Goal: Task Accomplishment & Management: Use online tool/utility

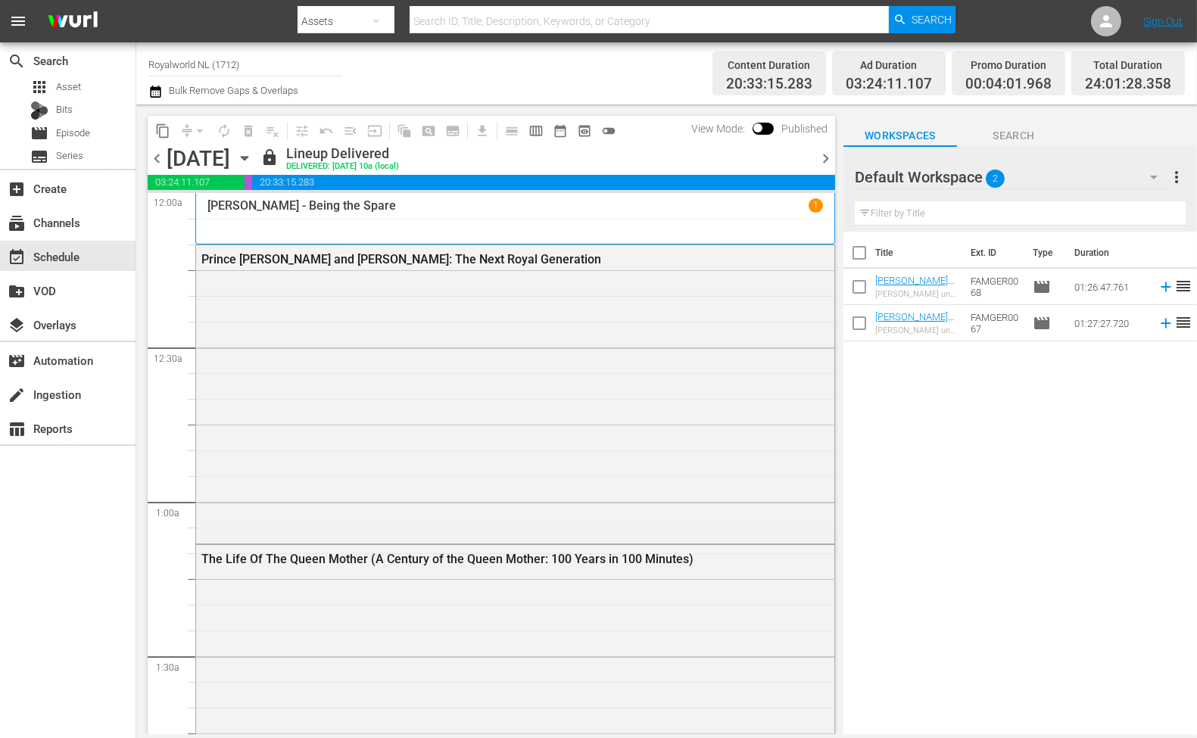
click at [1079, 186] on button "more_vert" at bounding box center [1176, 177] width 18 height 36
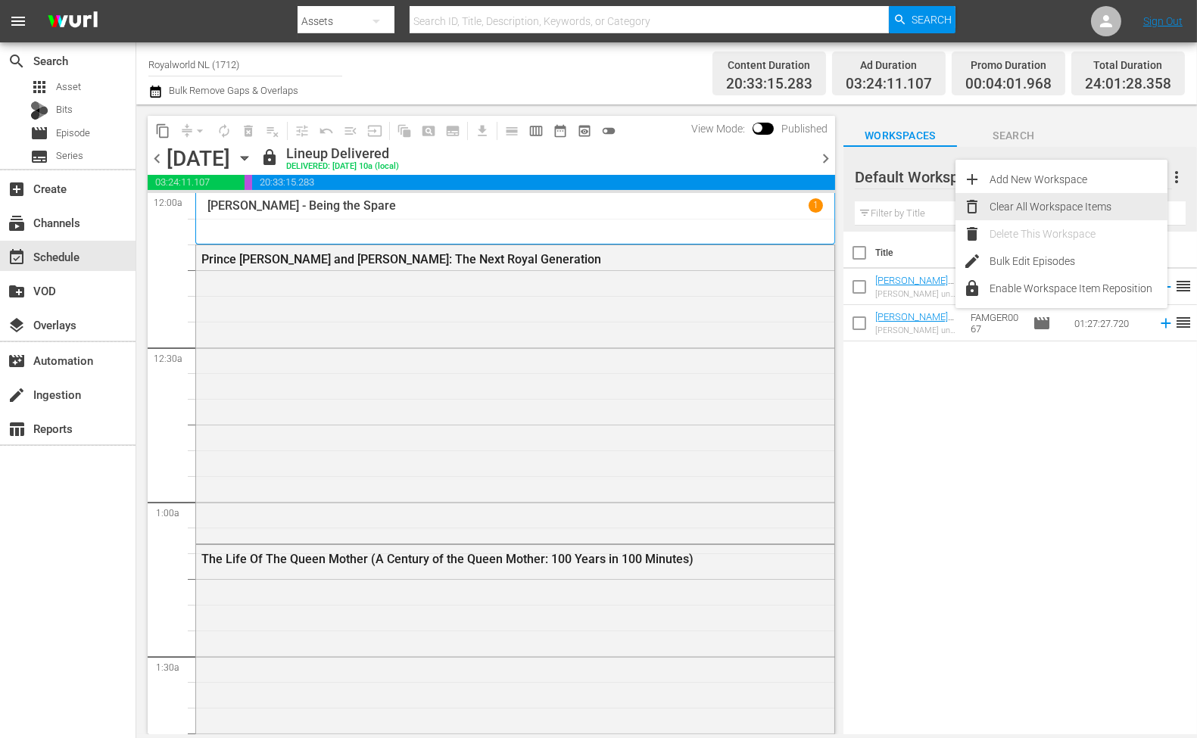
click at [1042, 214] on div "Clear All Workspace Items" at bounding box center [1079, 206] width 178 height 27
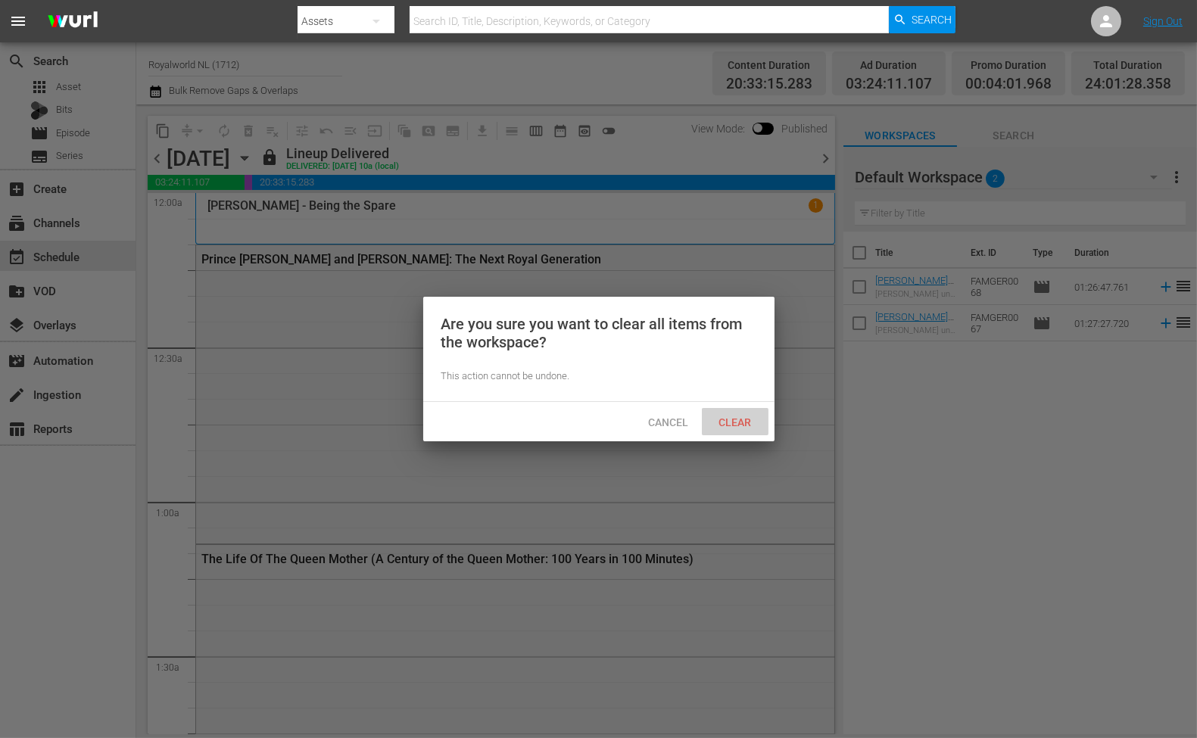
click at [744, 421] on span "Clear" at bounding box center [734, 422] width 57 height 12
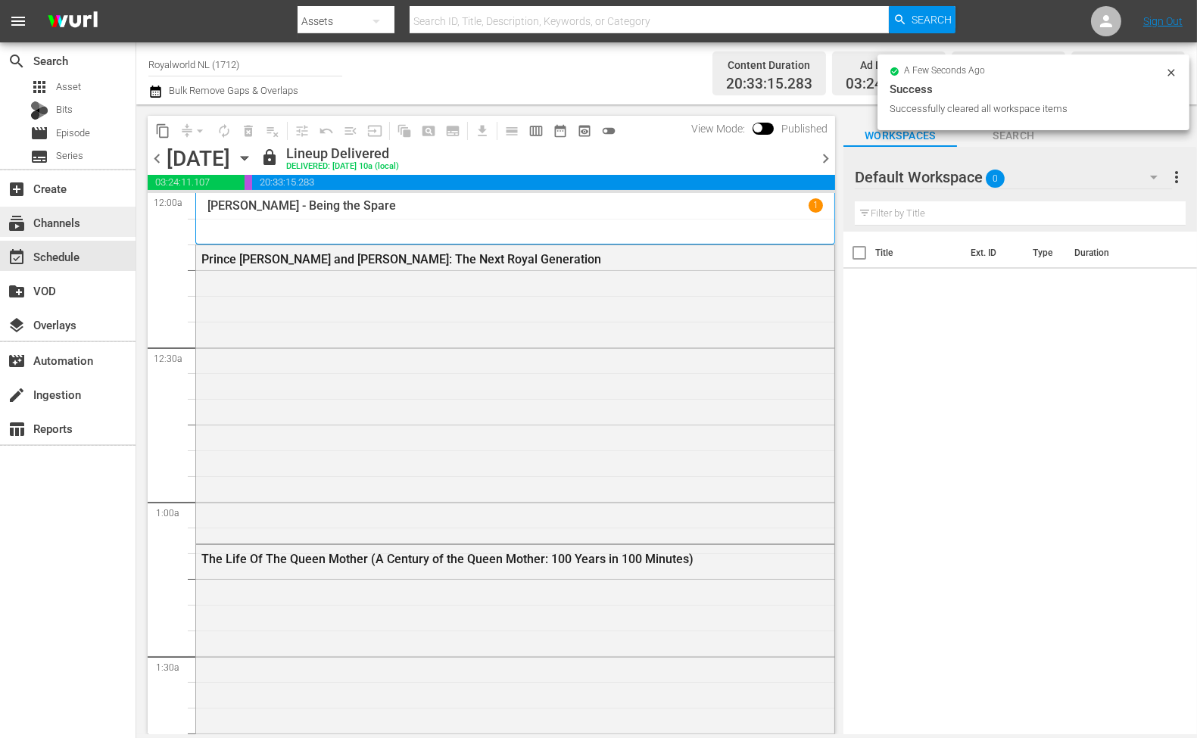
click at [76, 223] on div "subscriptions Channels" at bounding box center [42, 221] width 85 height 14
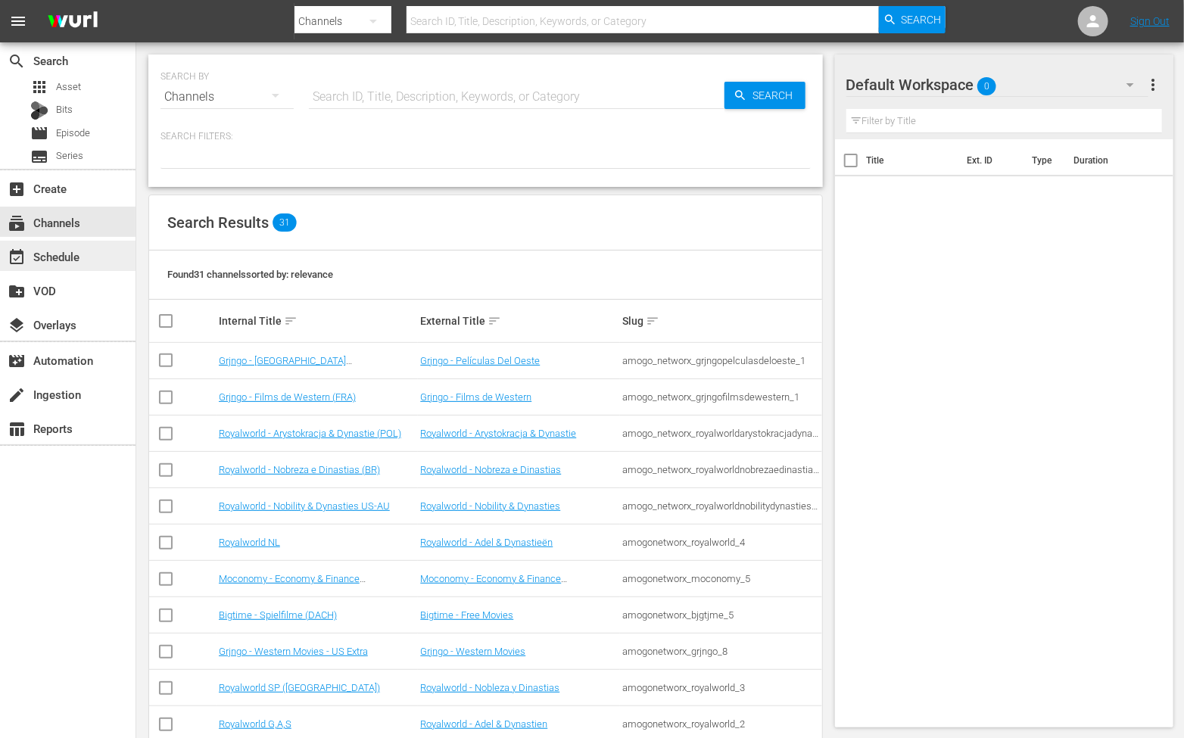
click at [71, 268] on div "event_available Schedule" at bounding box center [68, 256] width 136 height 30
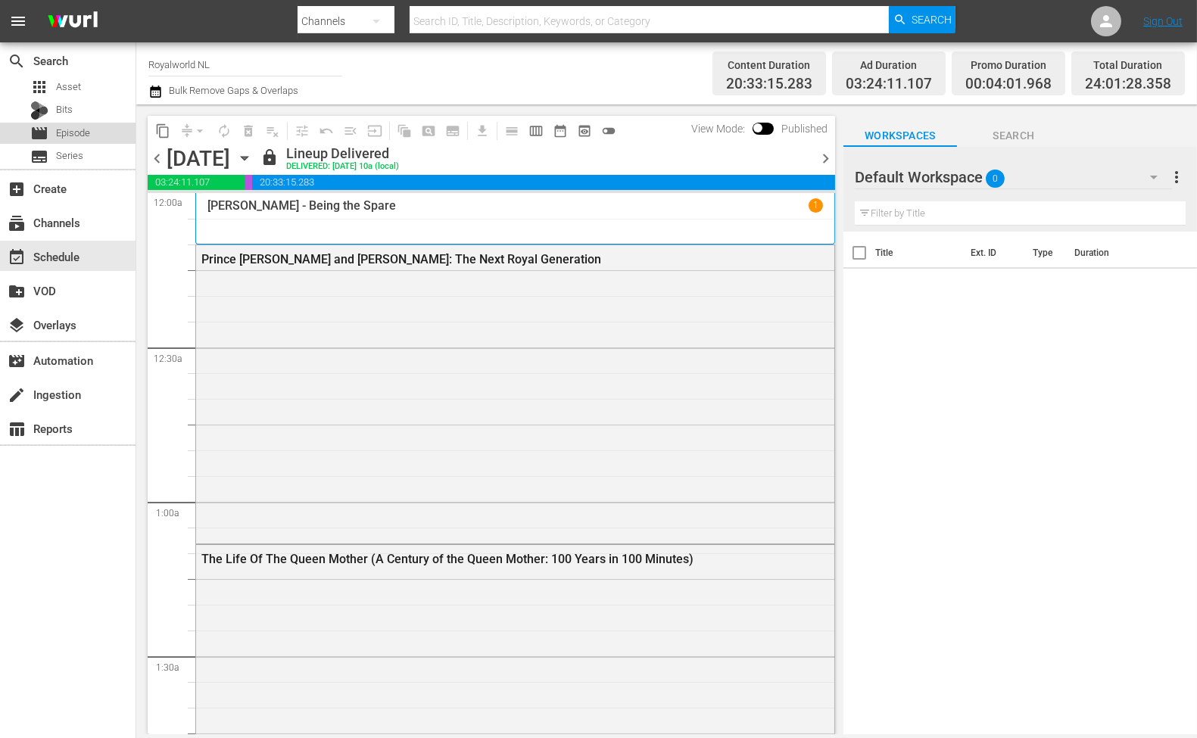
click at [93, 139] on div "movie Episode" at bounding box center [68, 133] width 136 height 21
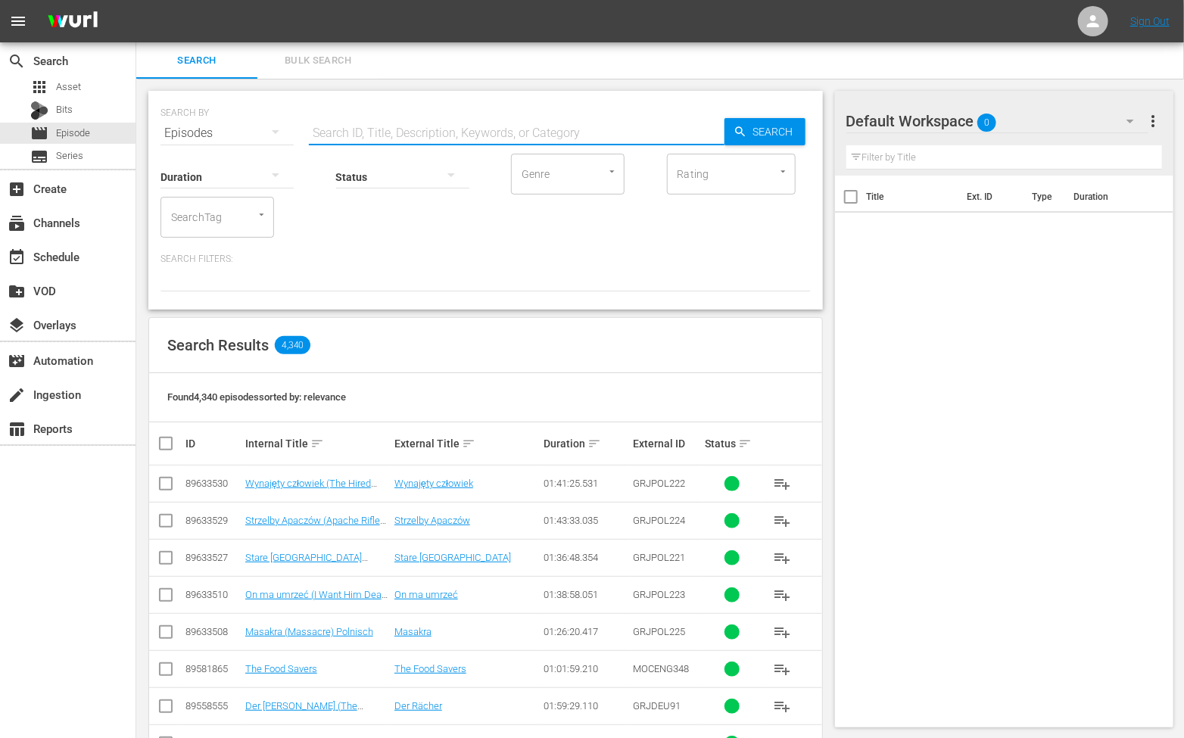
click at [351, 134] on input "text" at bounding box center [517, 133] width 416 height 36
type input "famnl"
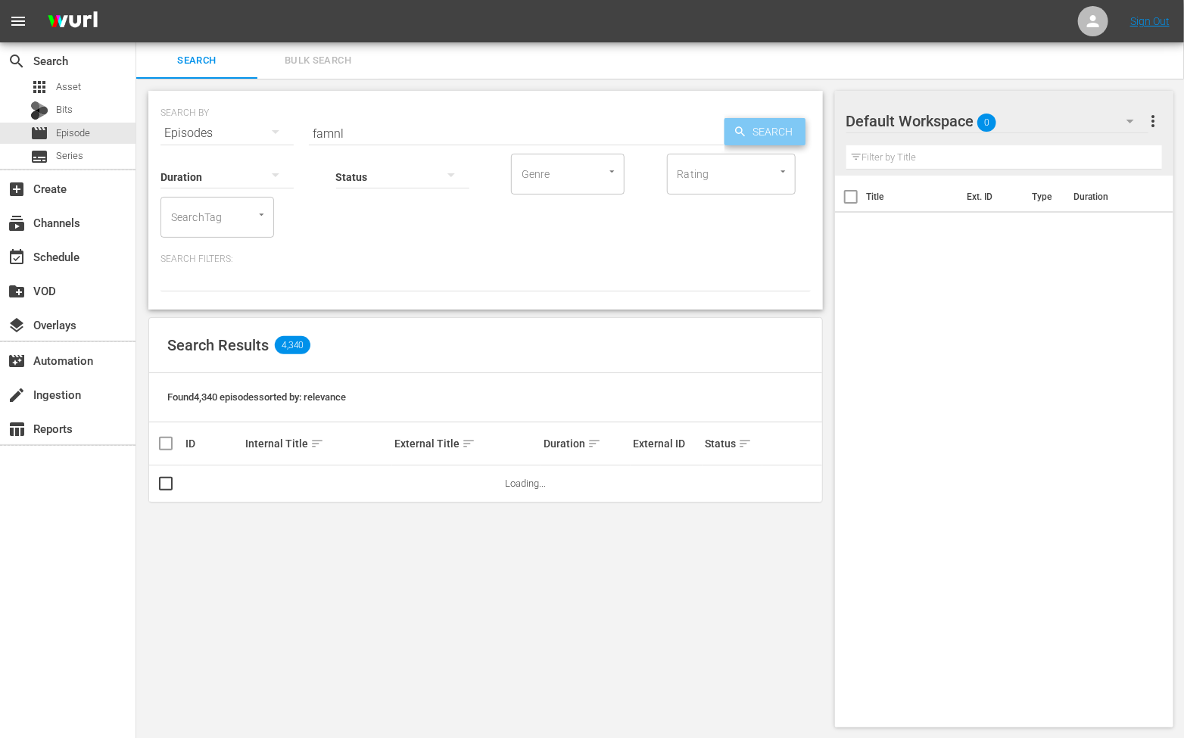
click at [776, 140] on span "Search" at bounding box center [776, 131] width 58 height 27
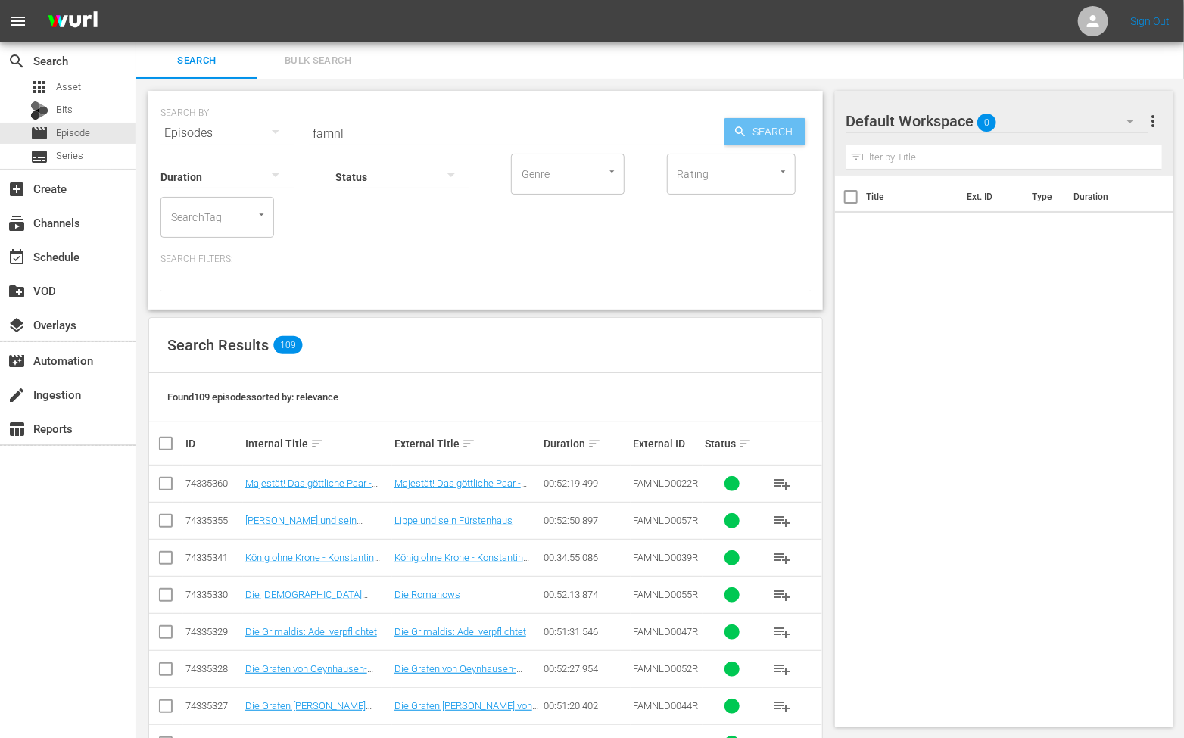
click at [767, 137] on span "Search" at bounding box center [776, 131] width 58 height 27
click at [164, 438] on input "checkbox" at bounding box center [172, 444] width 30 height 18
checkbox input "true"
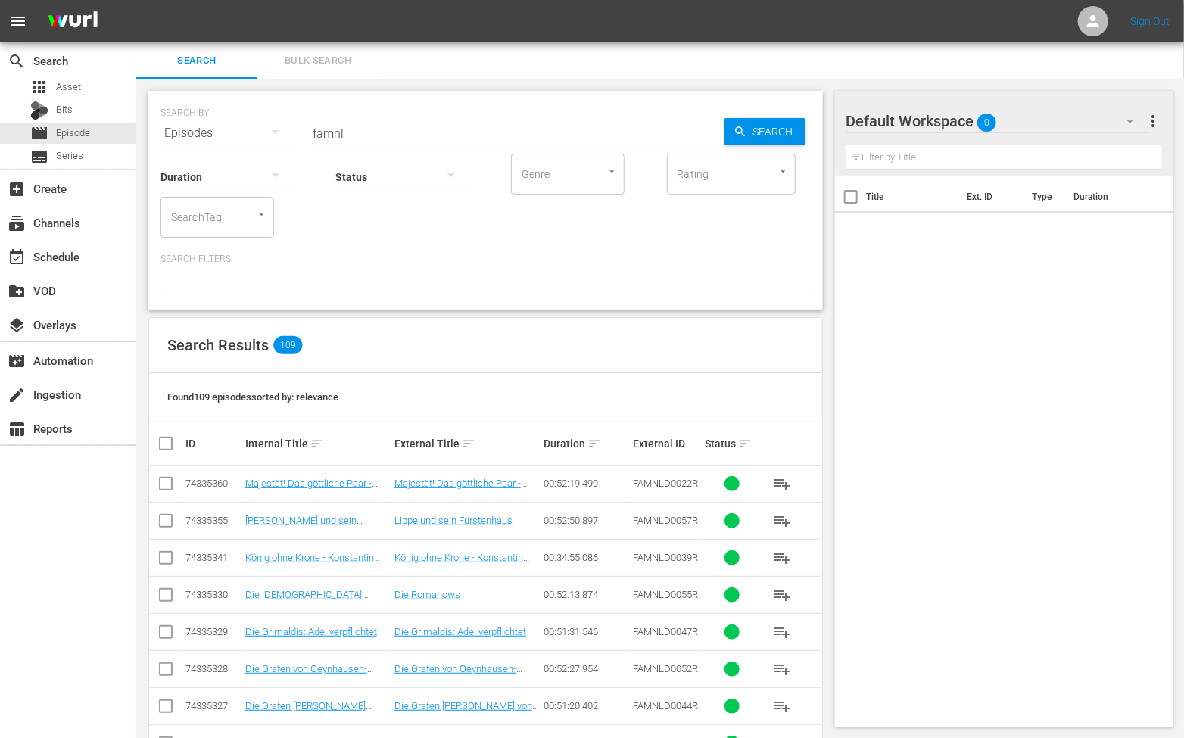
checkbox input "true"
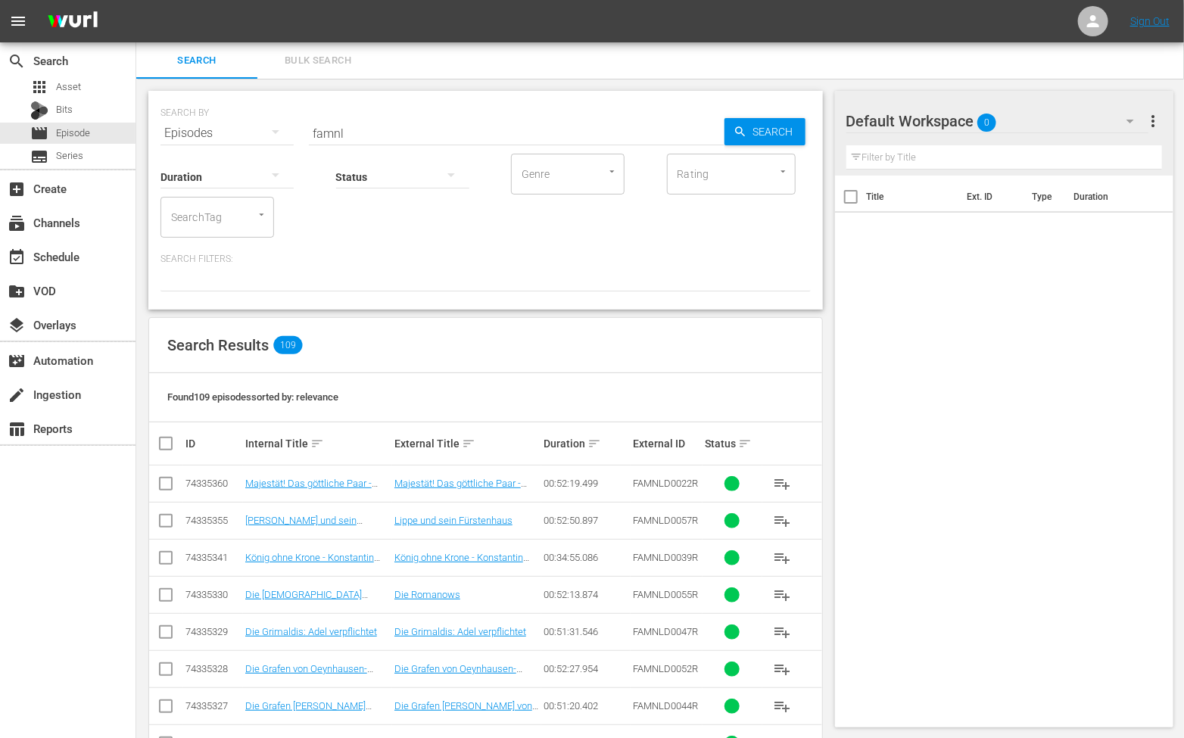
checkbox input "true"
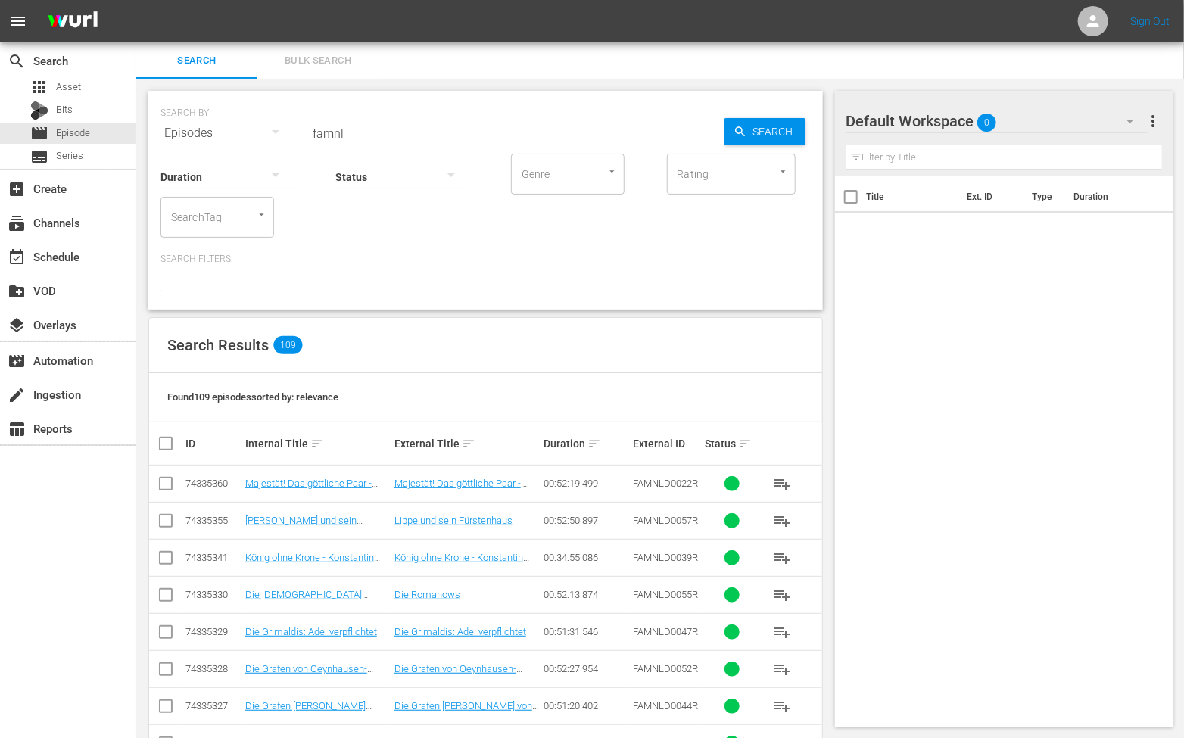
checkbox input "true"
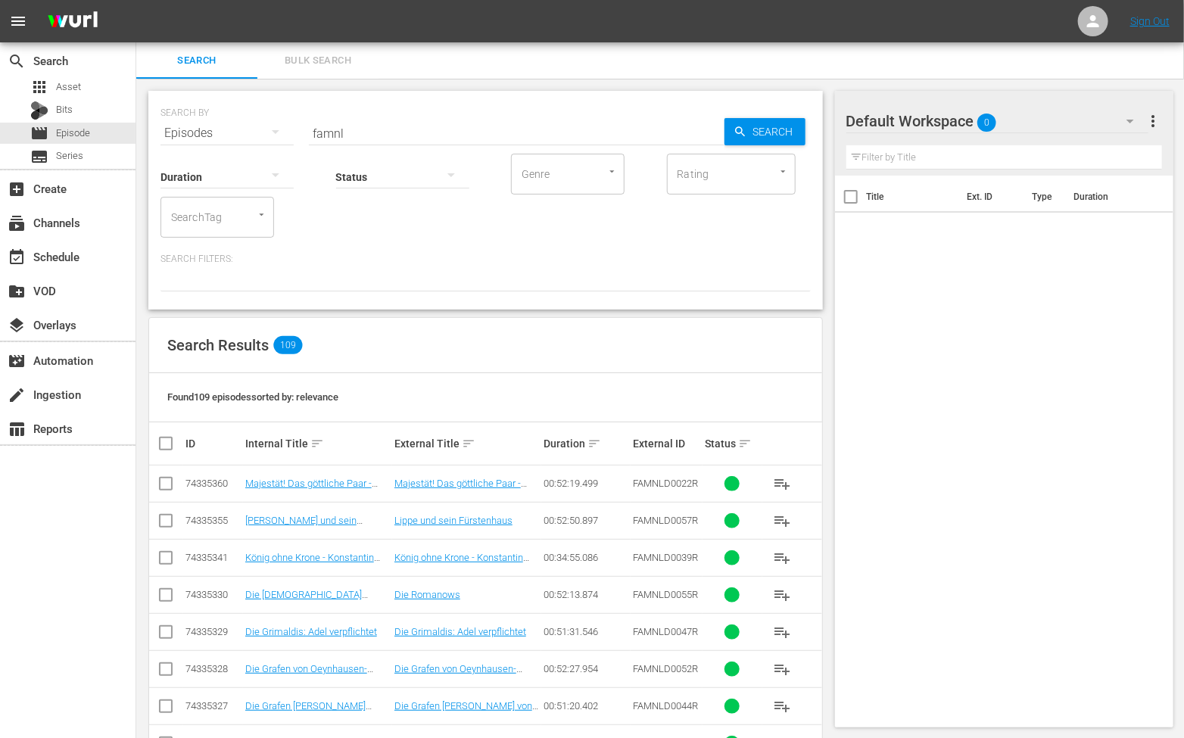
checkbox input "true"
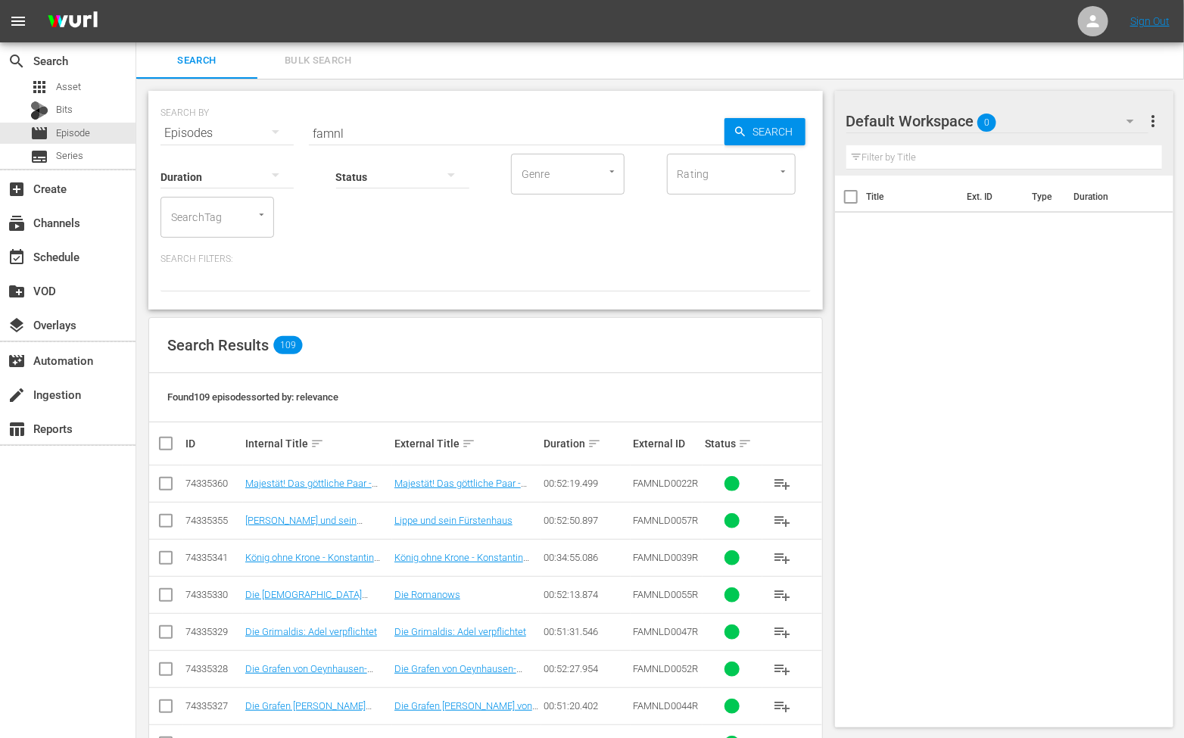
checkbox input "true"
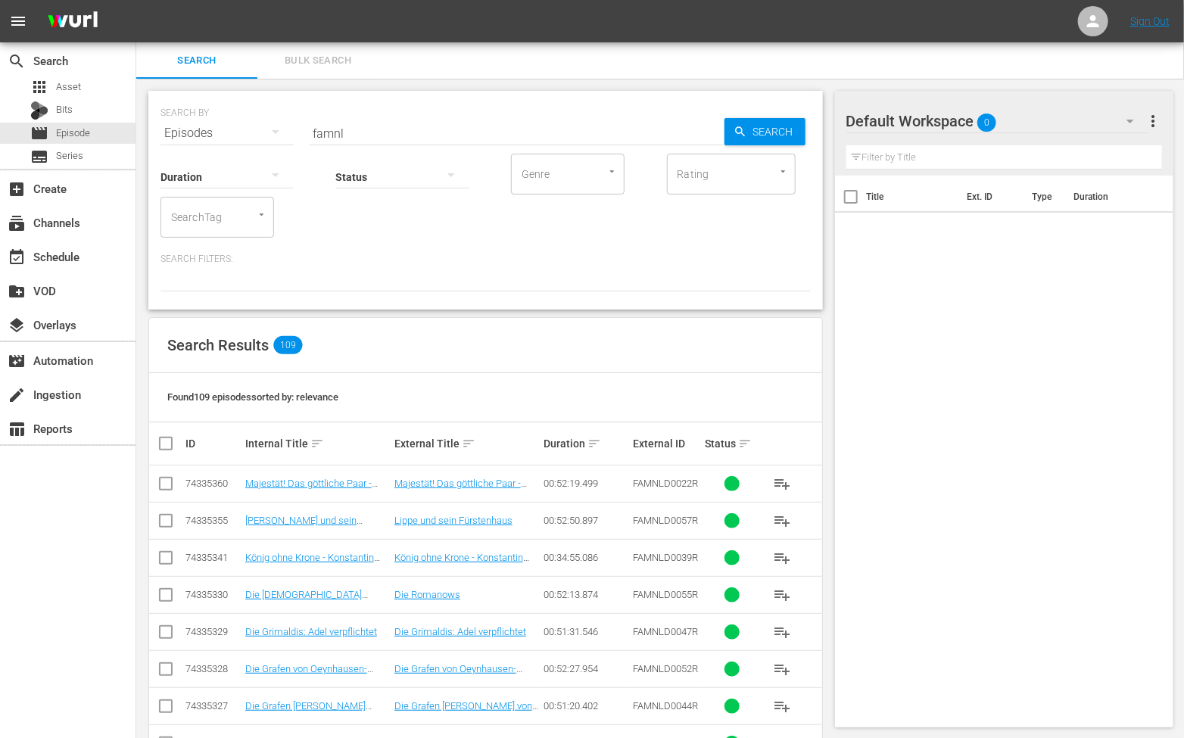
checkbox input "true"
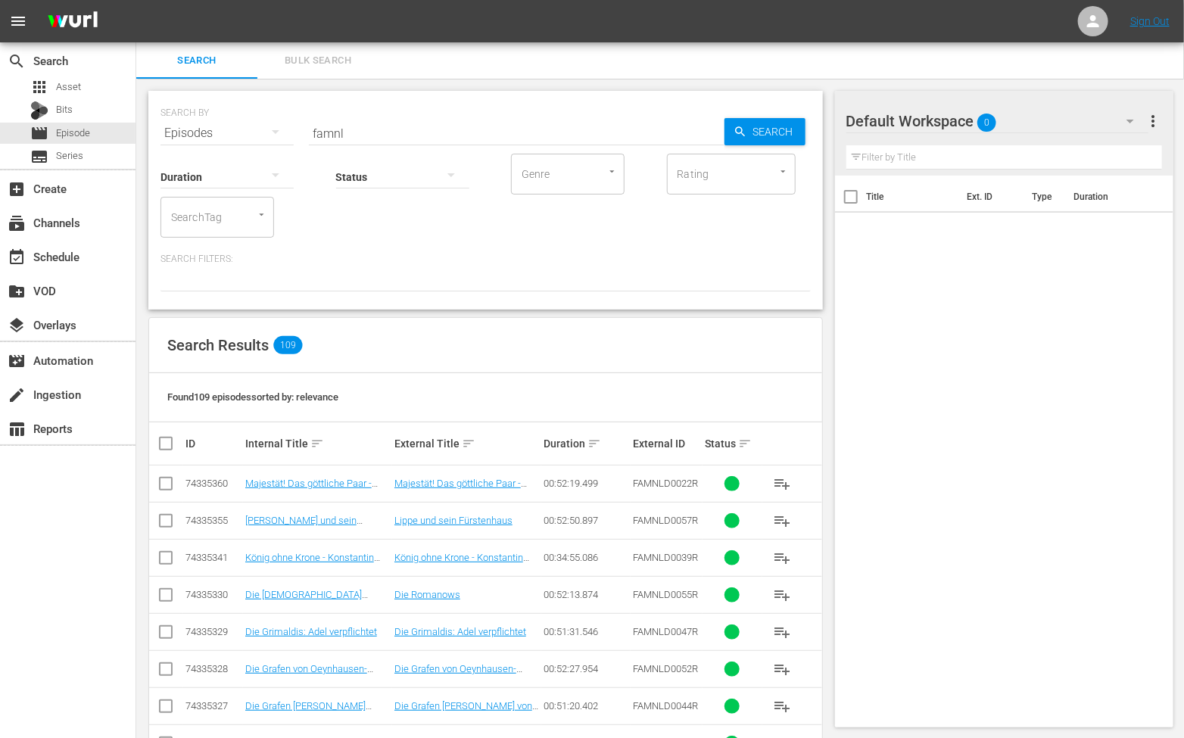
checkbox input "true"
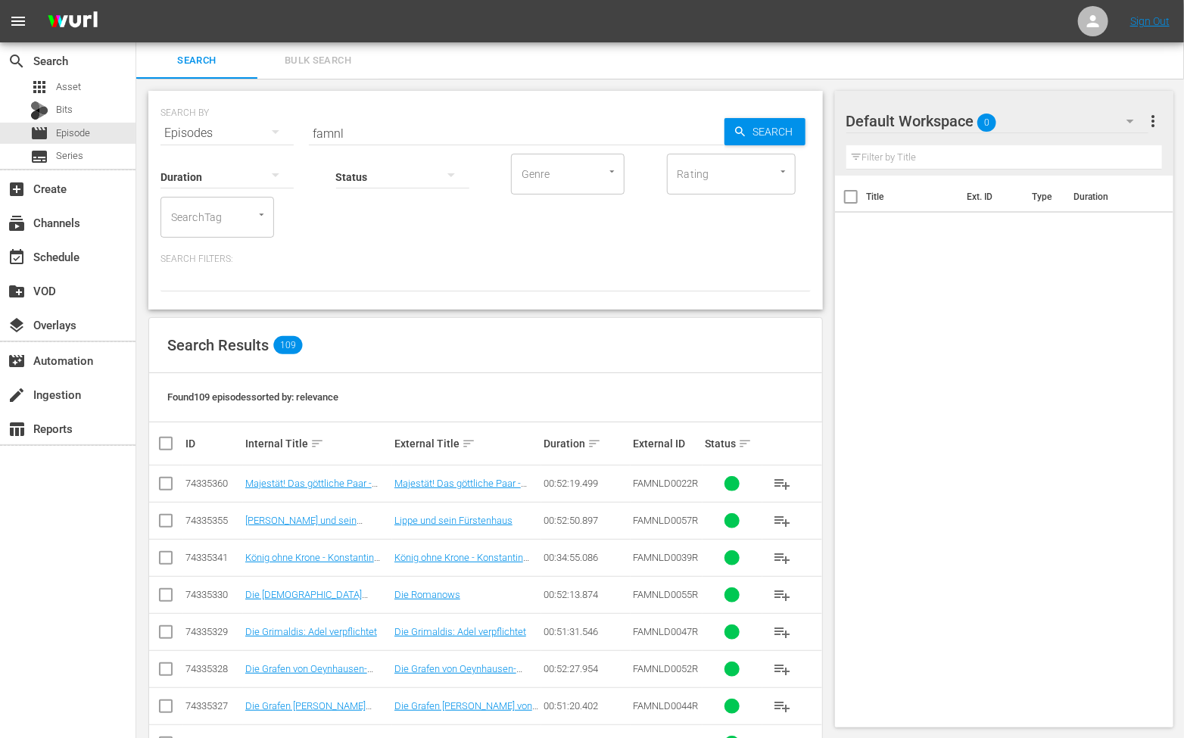
checkbox input "true"
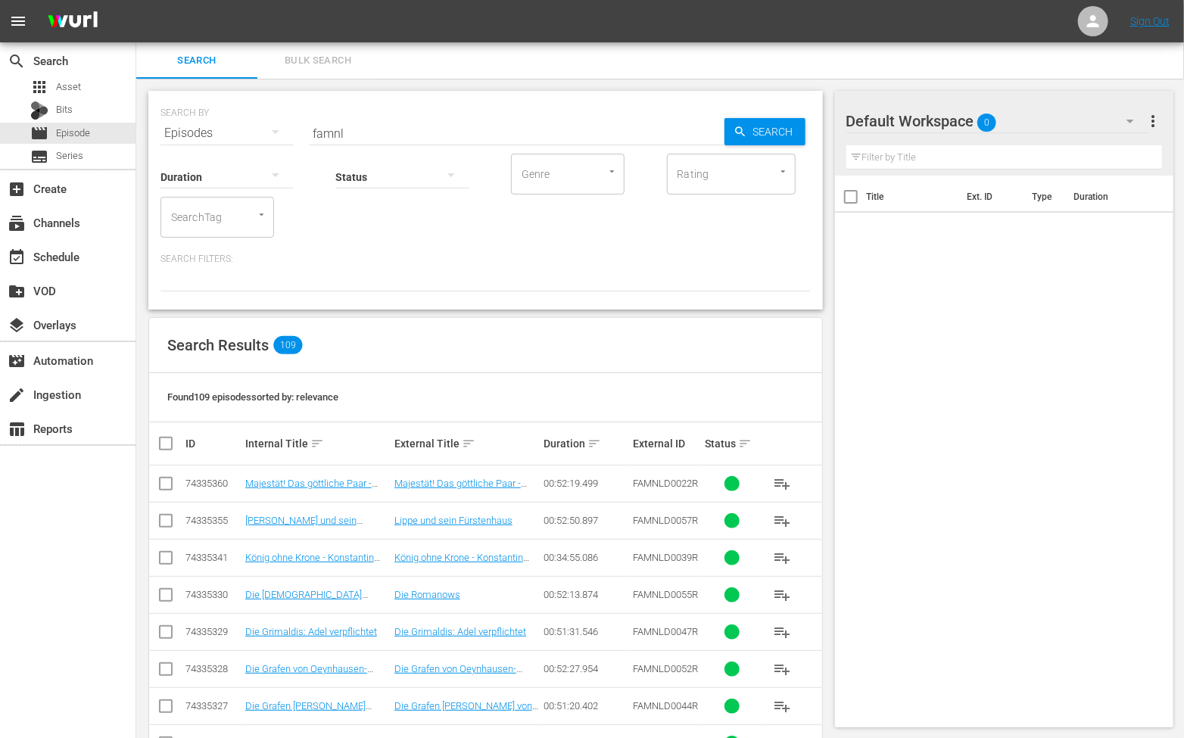
checkbox input "true"
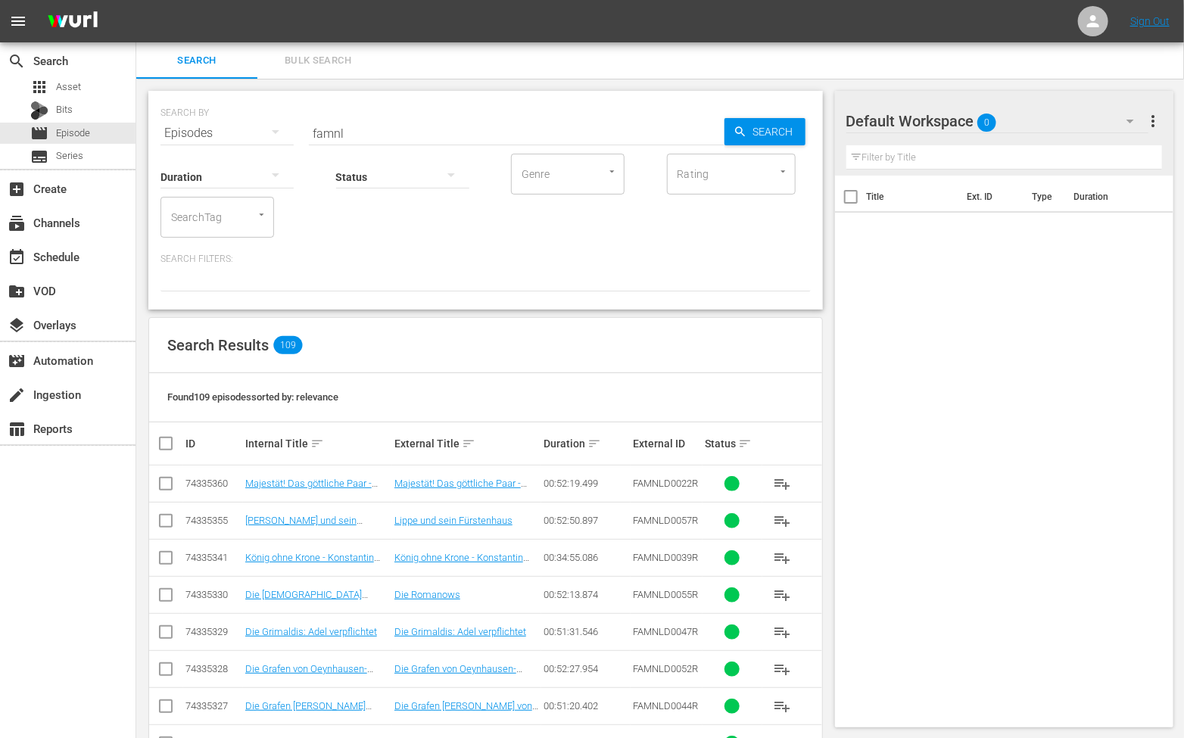
checkbox input "true"
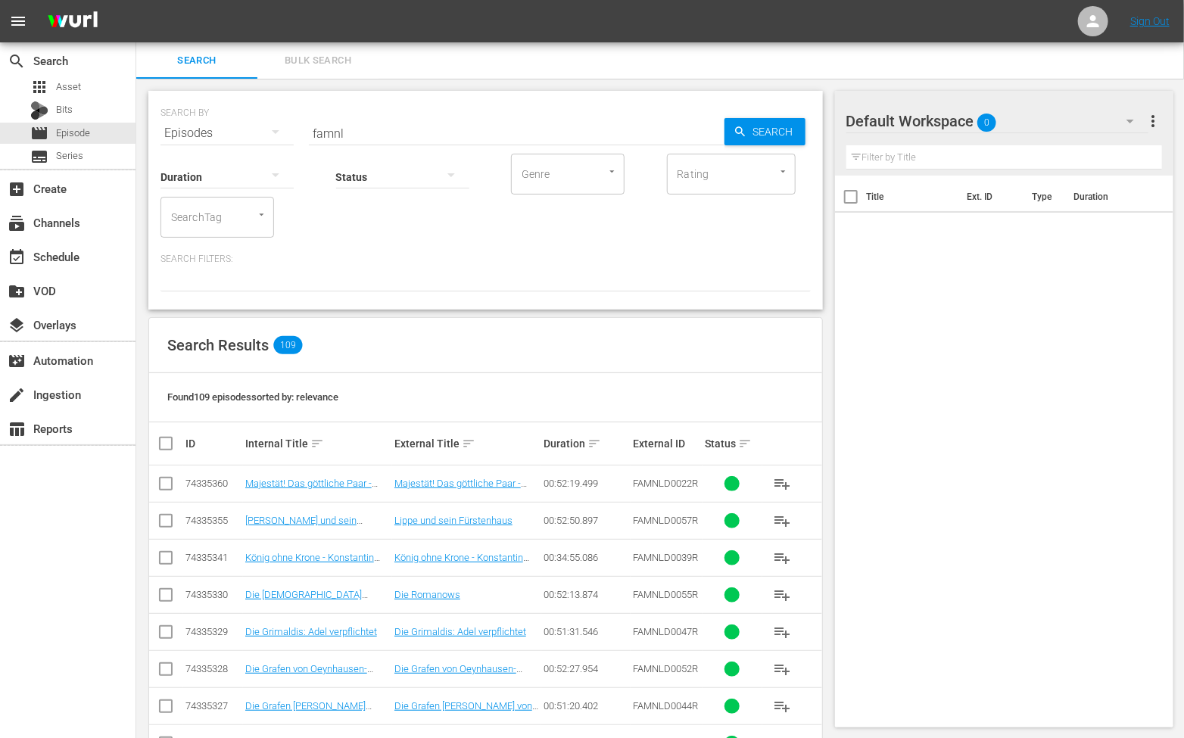
checkbox input "true"
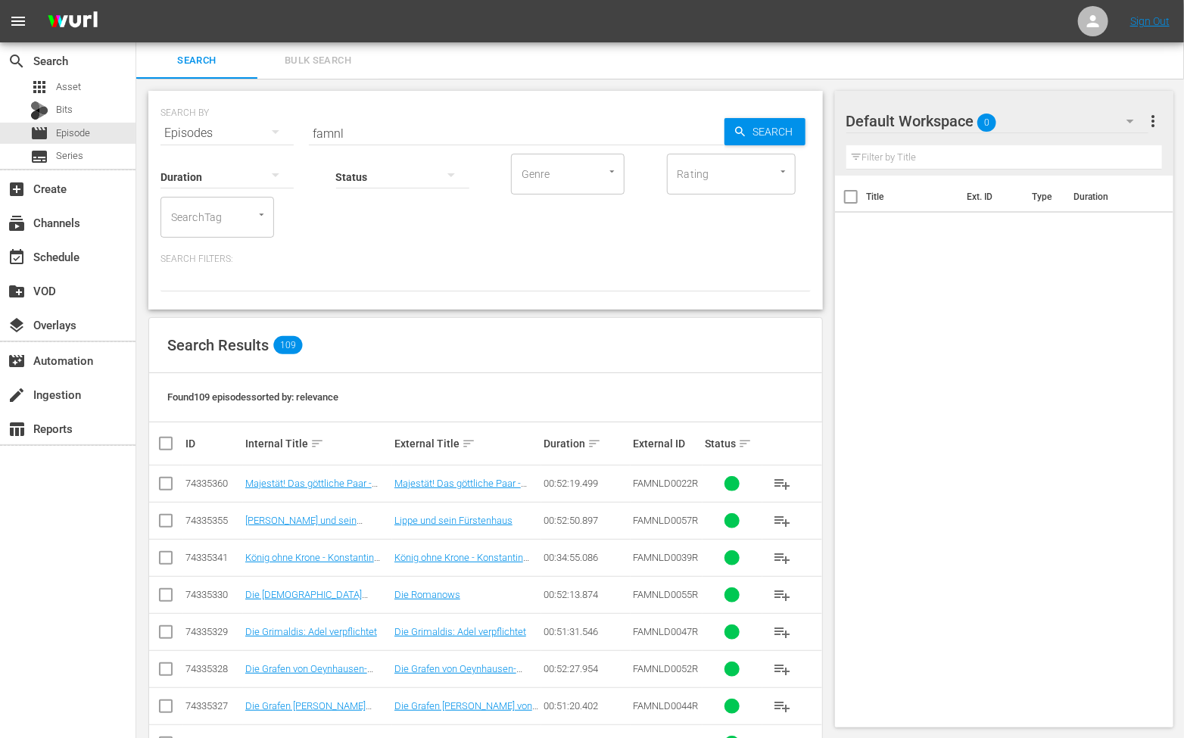
checkbox input "true"
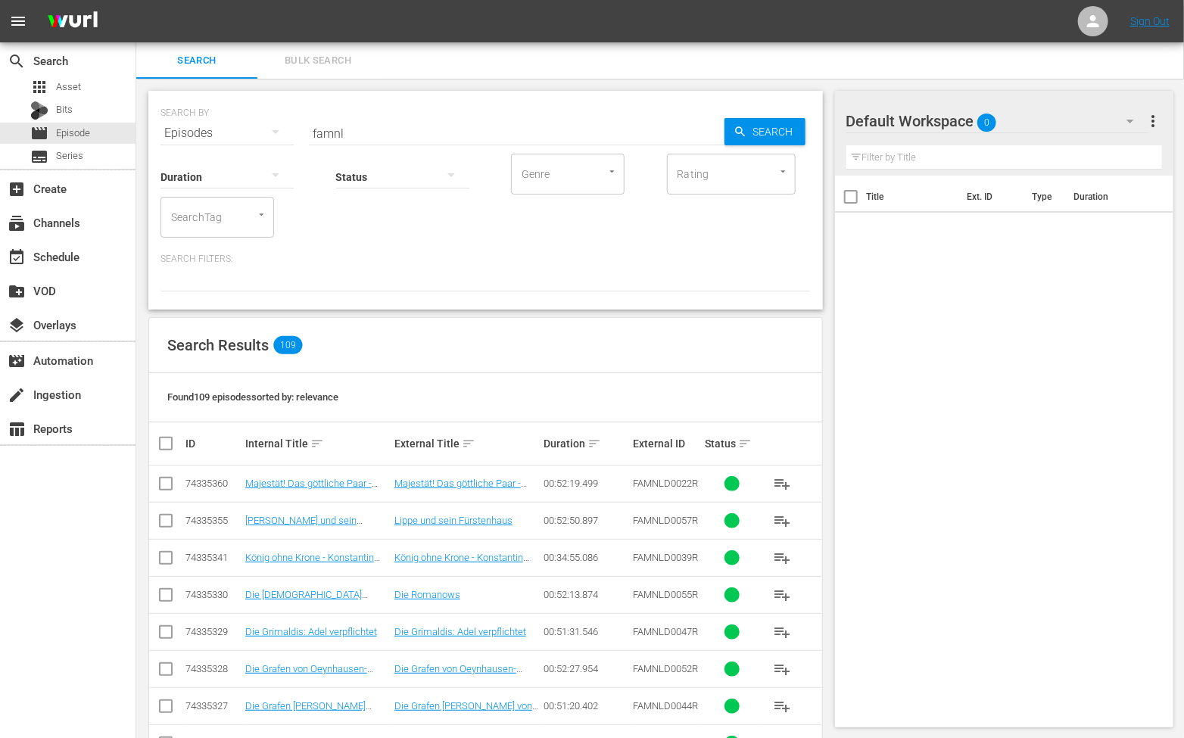
checkbox input "true"
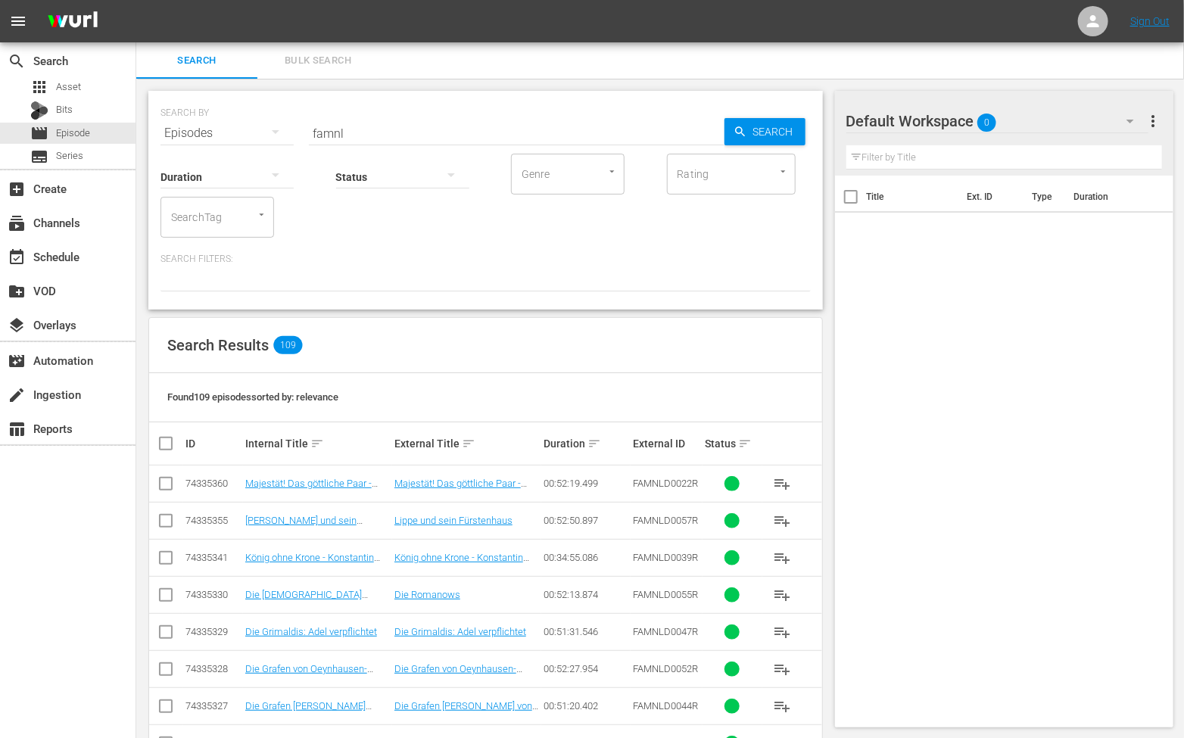
checkbox input "true"
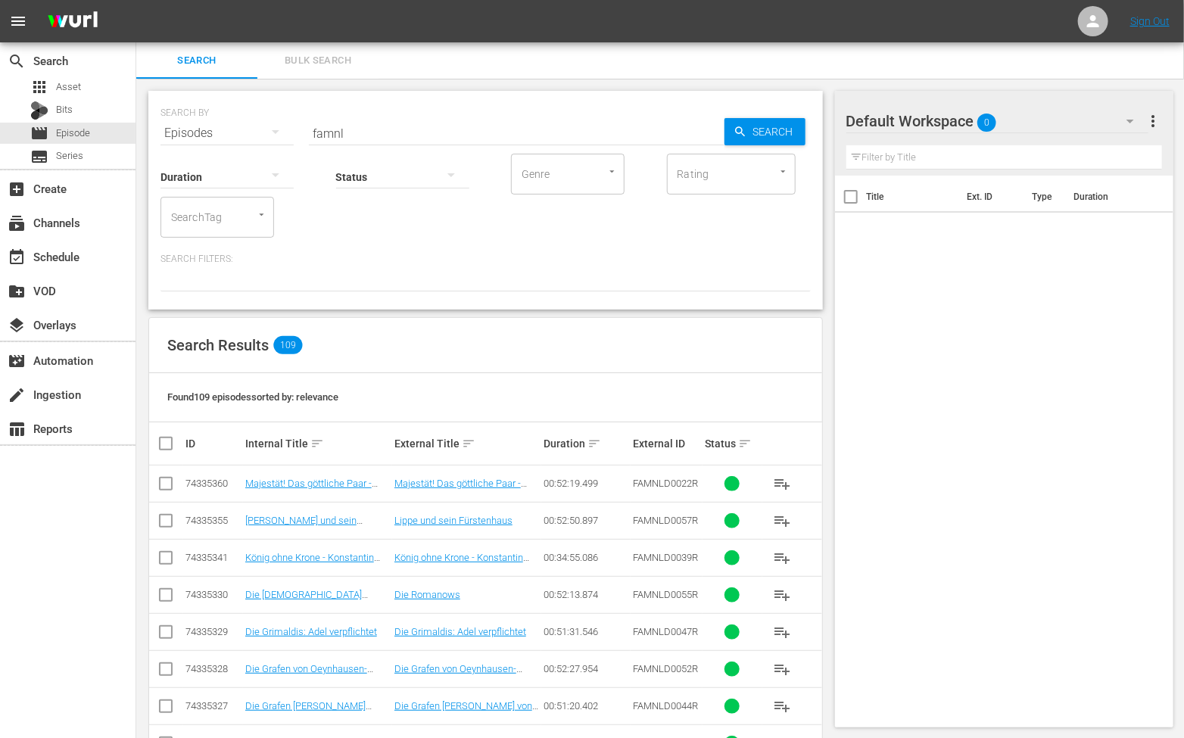
checkbox input "true"
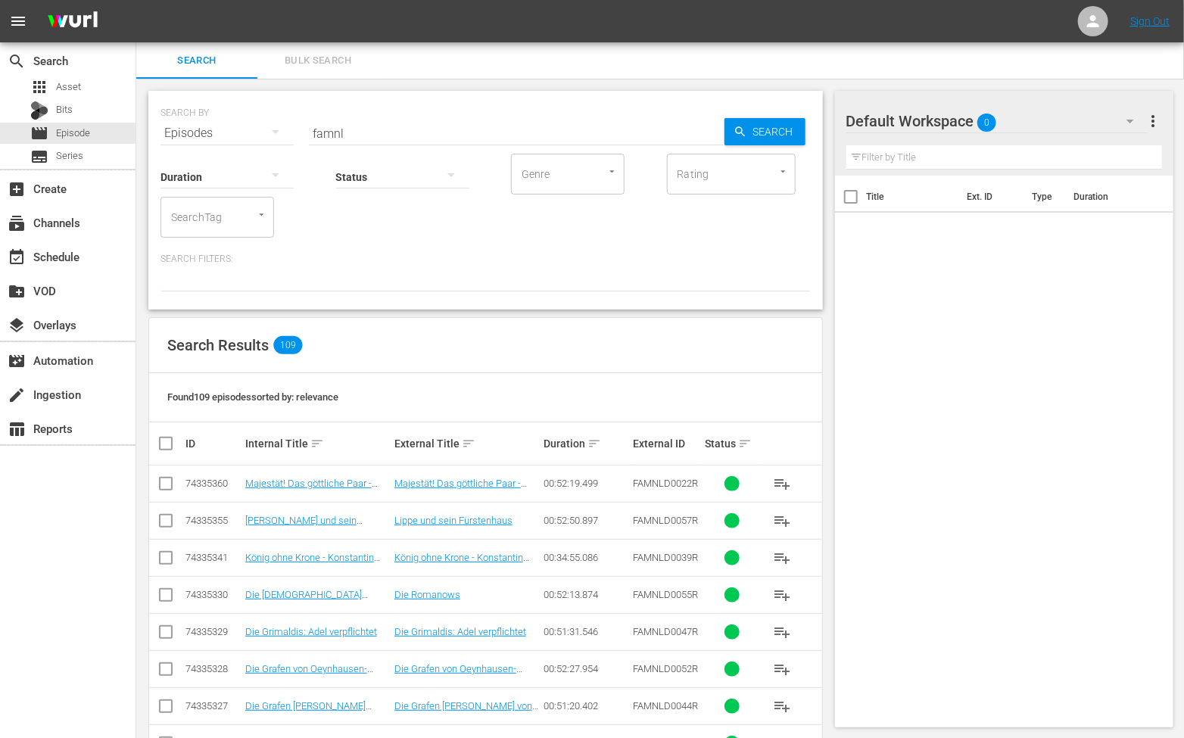
checkbox input "true"
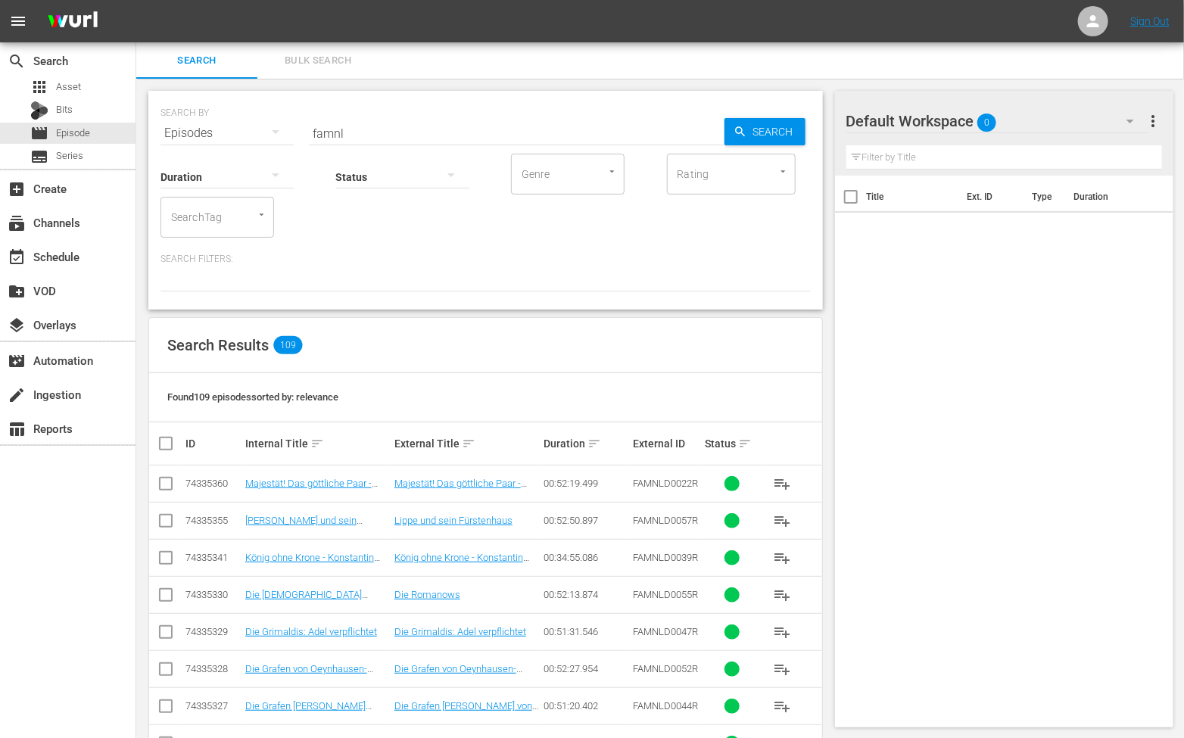
checkbox input "true"
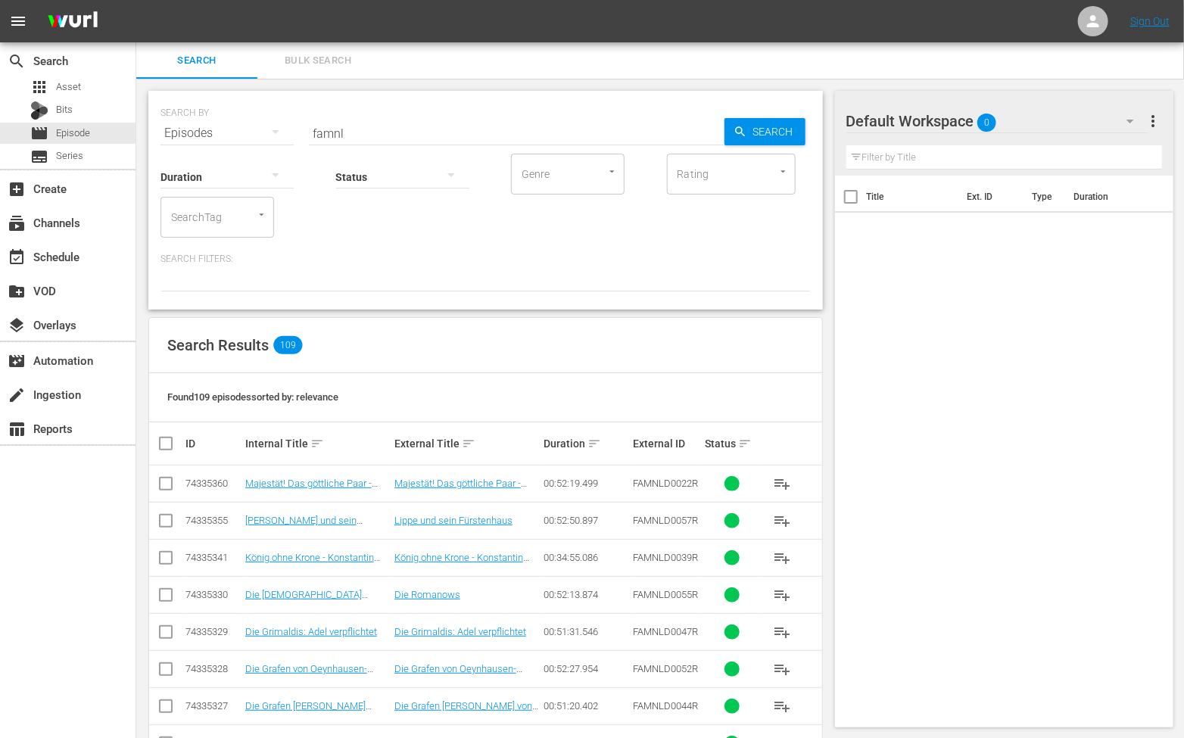
checkbox input "true"
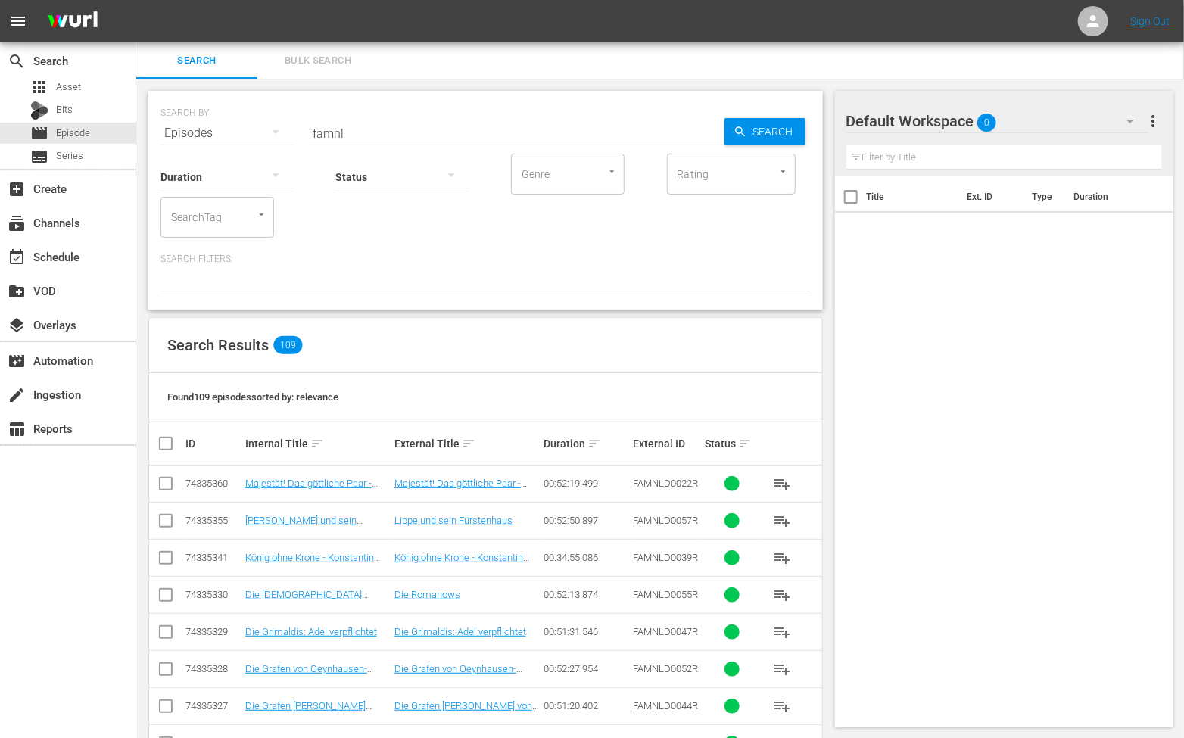
checkbox input "true"
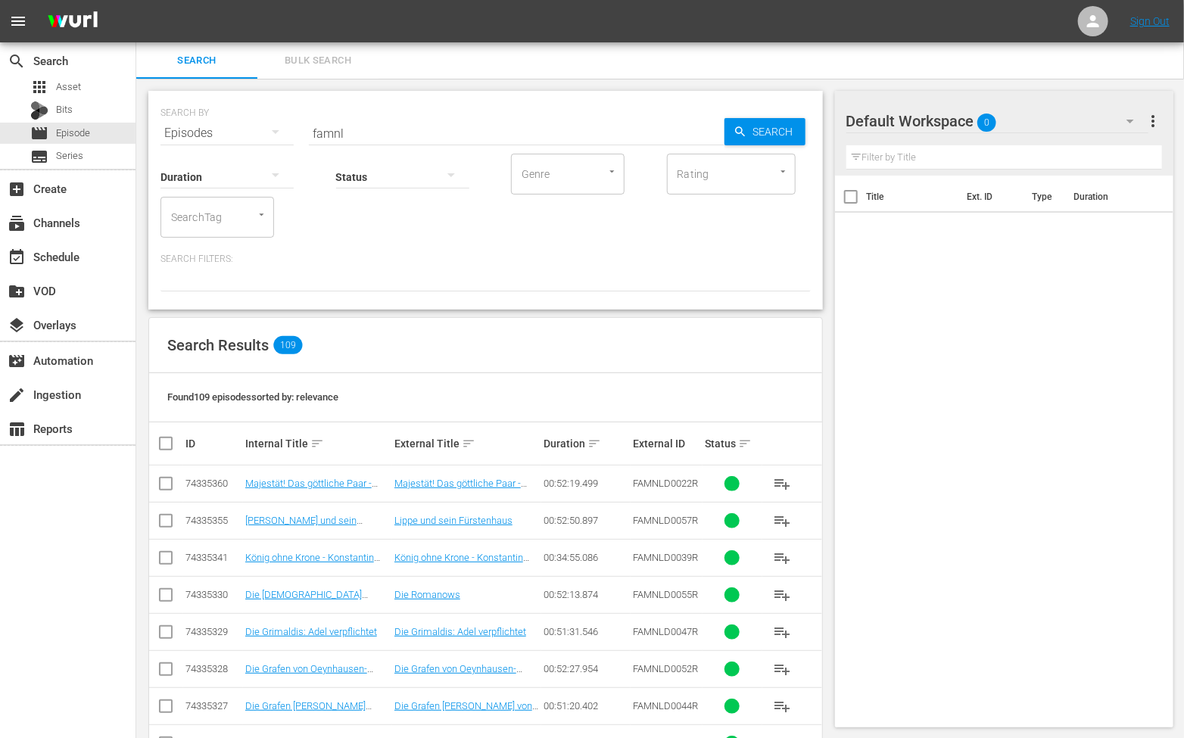
checkbox input "true"
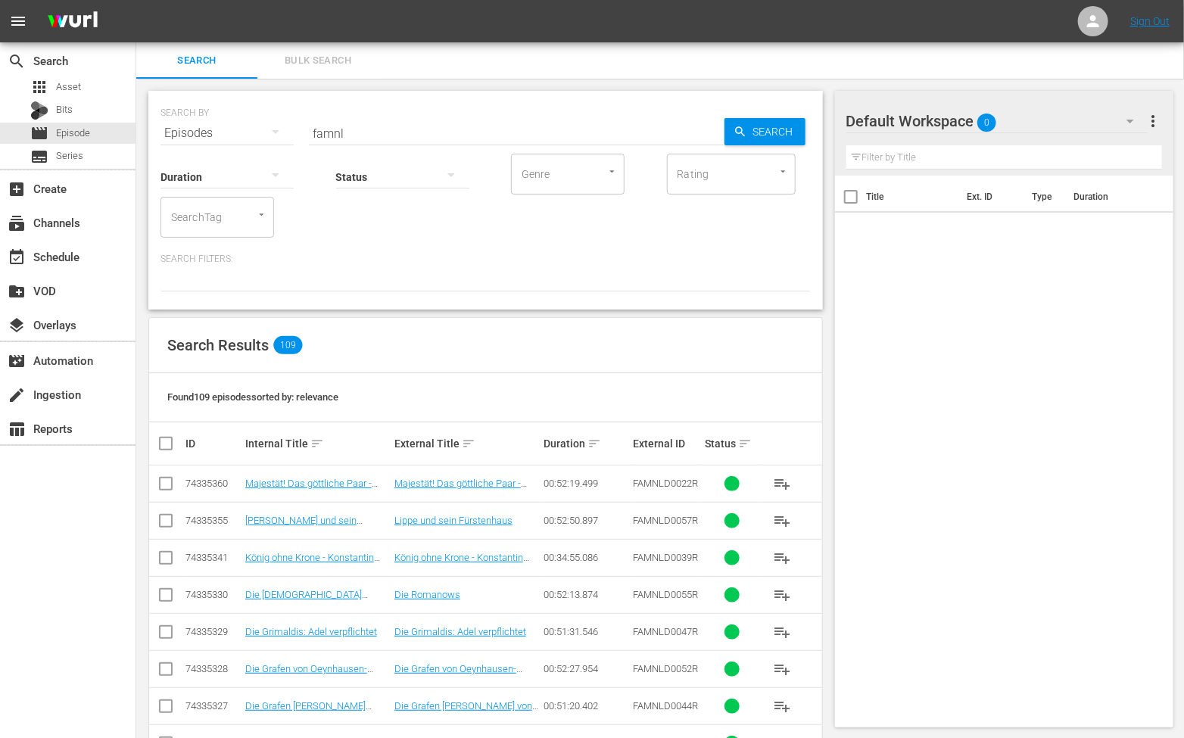
checkbox input "true"
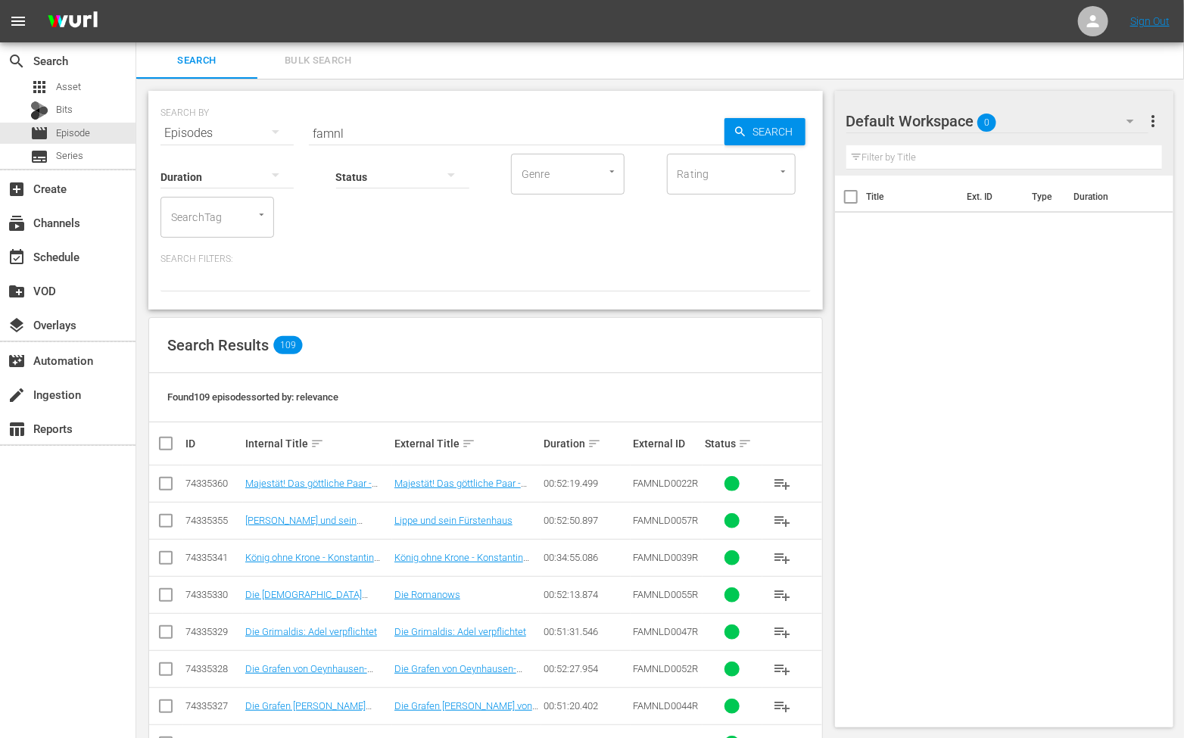
checkbox input "true"
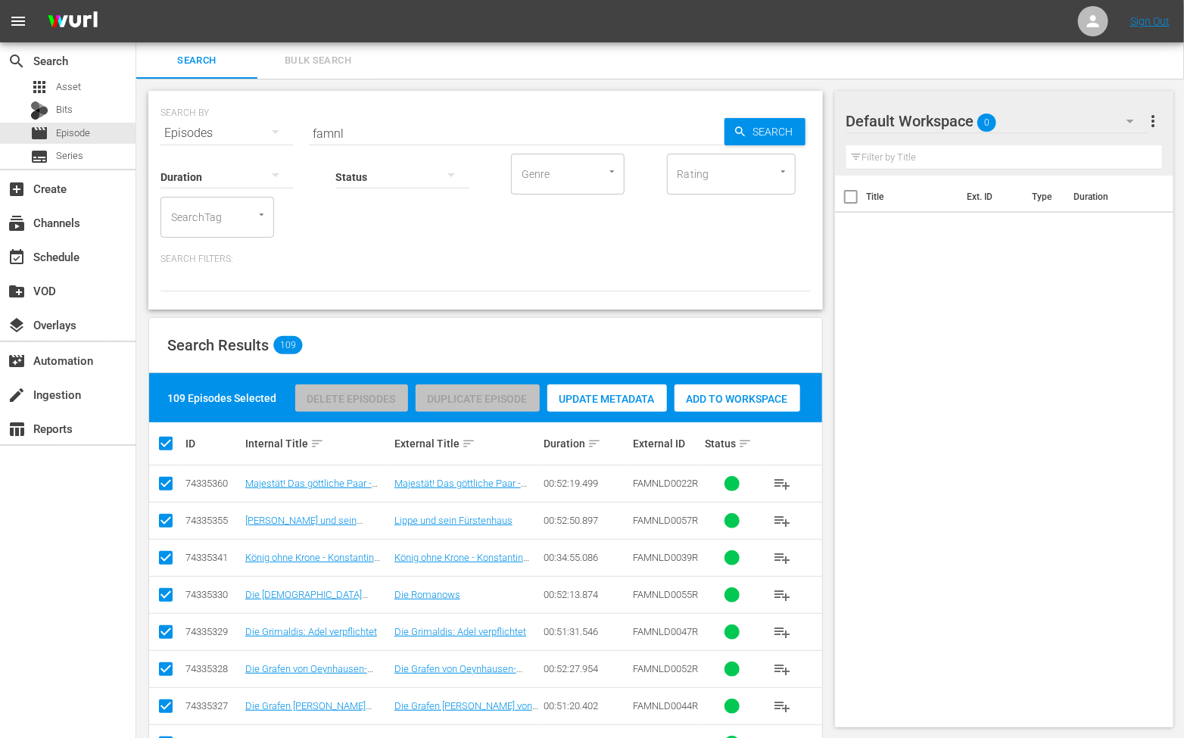
click at [755, 393] on span "Add to Workspace" at bounding box center [738, 399] width 126 height 12
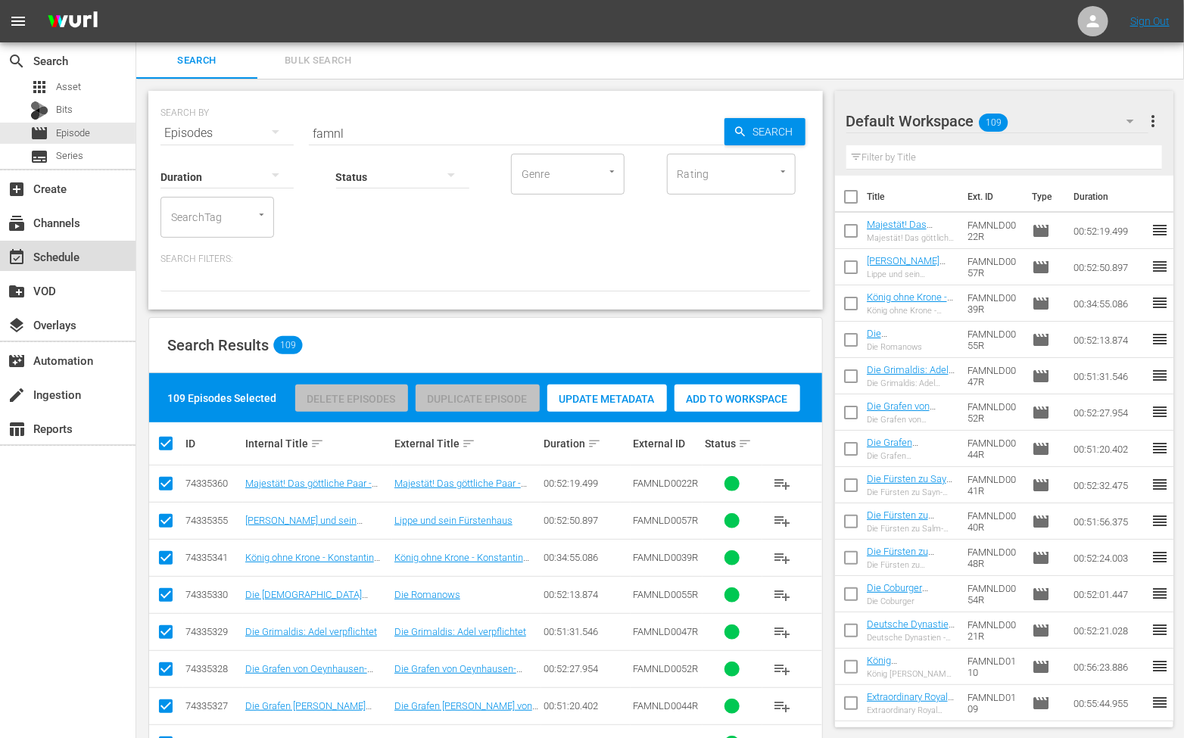
click at [94, 260] on div "event_available Schedule" at bounding box center [68, 256] width 136 height 30
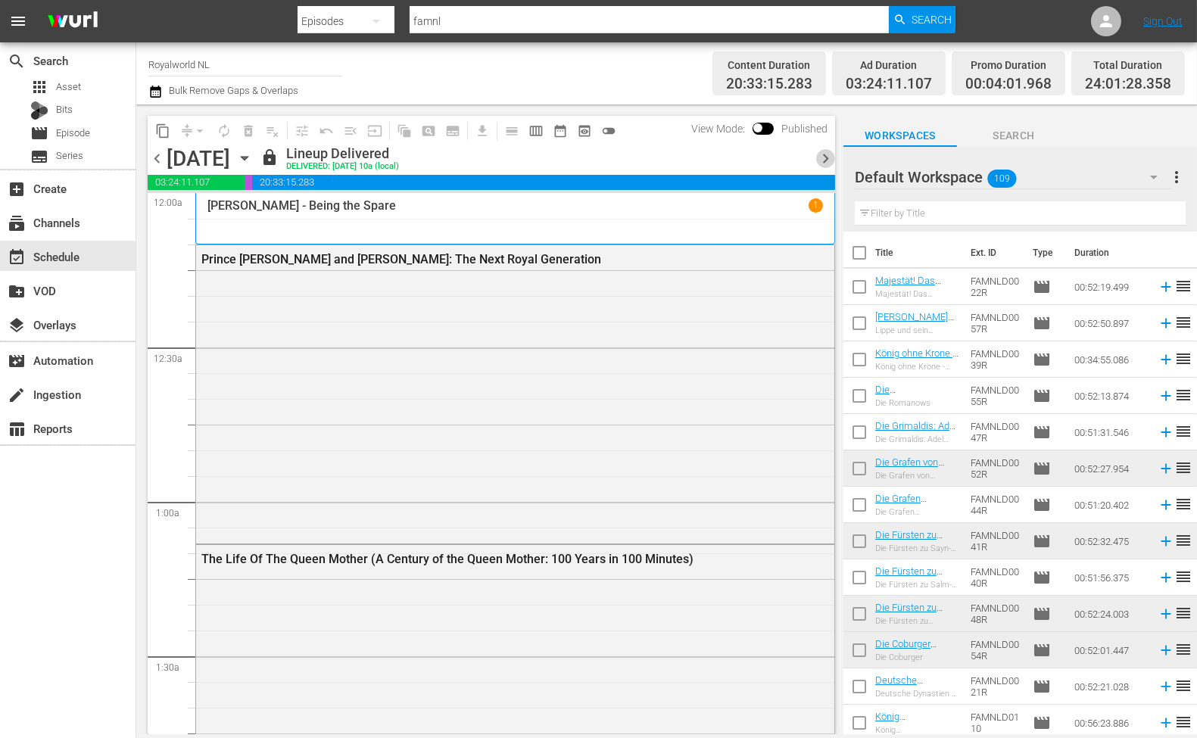
click at [822, 152] on span "chevron_right" at bounding box center [825, 158] width 19 height 19
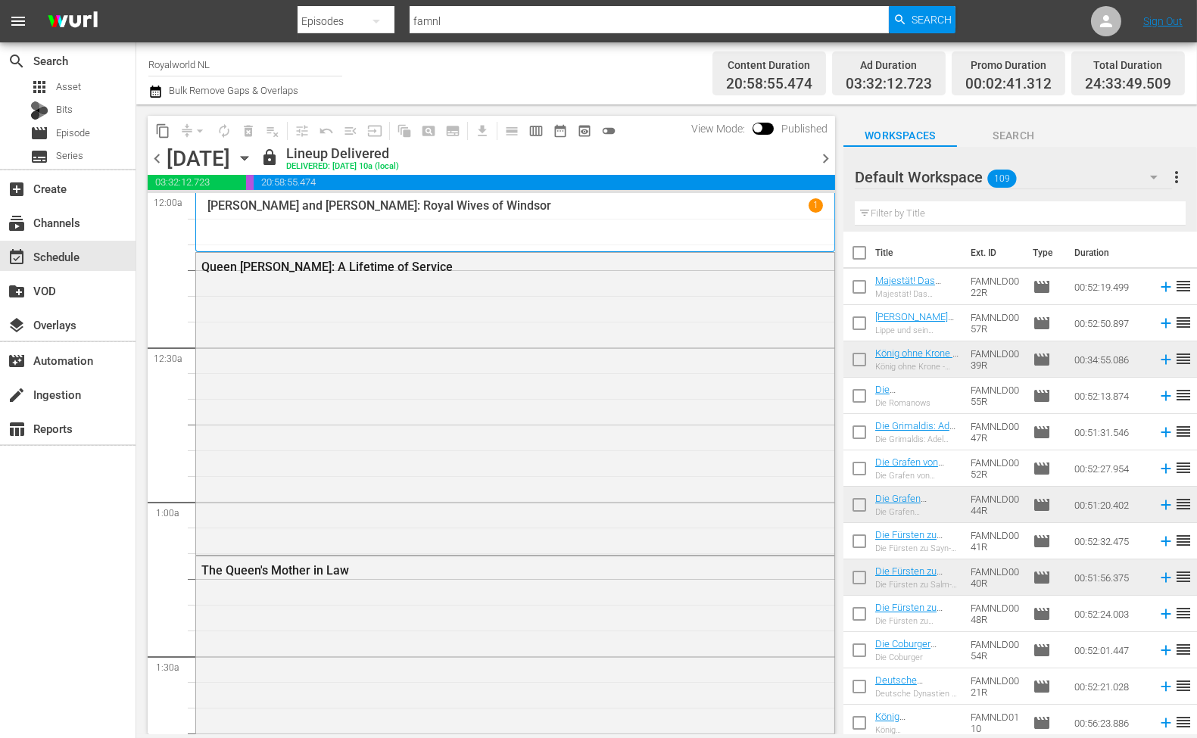
click at [822, 152] on span "chevron_right" at bounding box center [825, 158] width 19 height 19
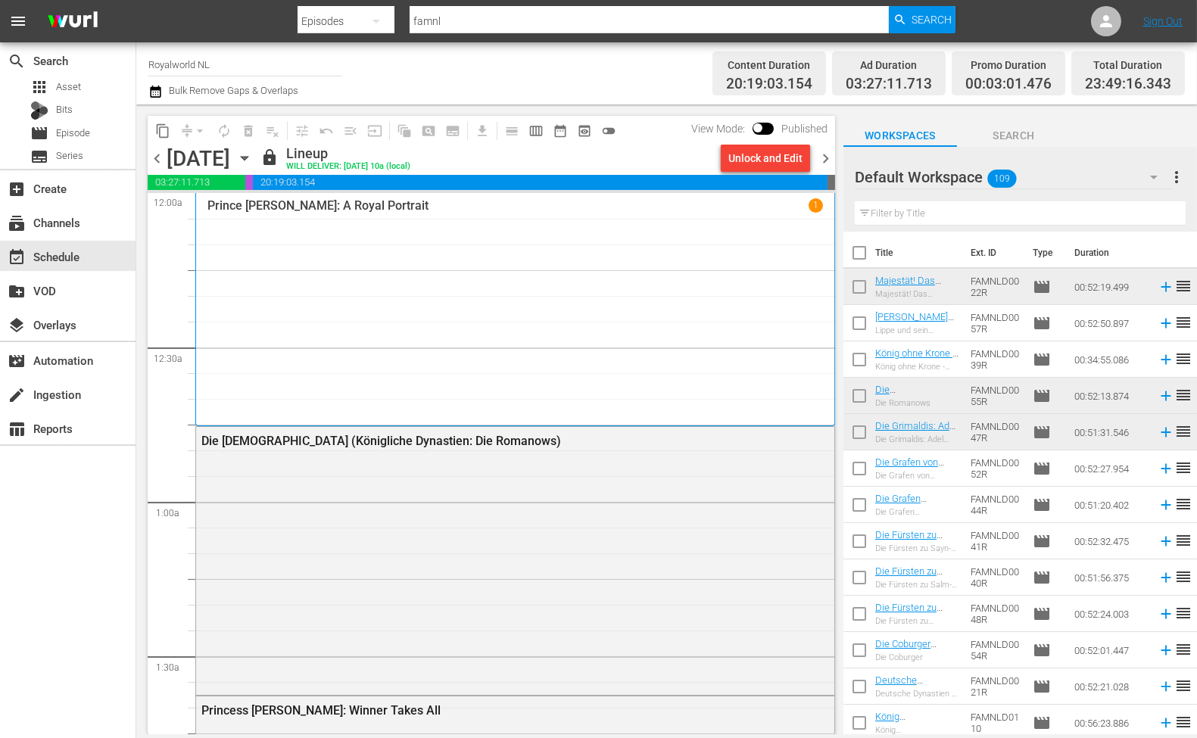
click at [165, 157] on span "chevron_left" at bounding box center [157, 158] width 19 height 19
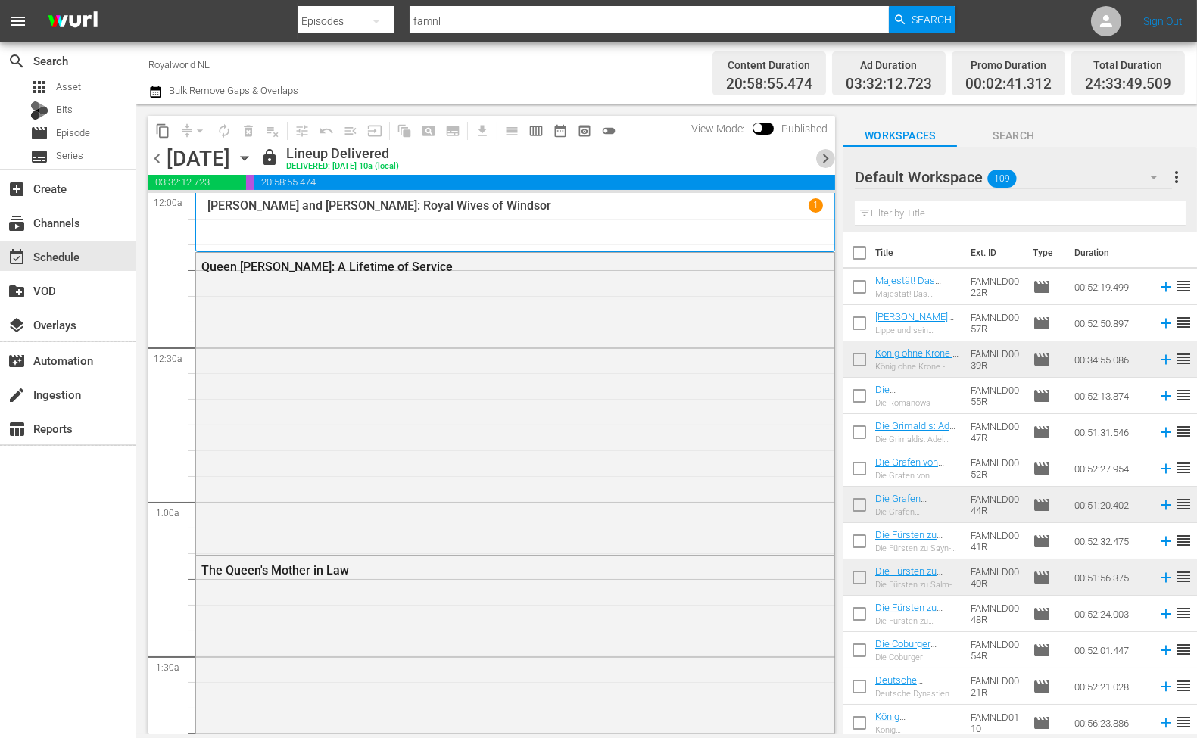
click at [824, 159] on span "chevron_right" at bounding box center [825, 158] width 19 height 19
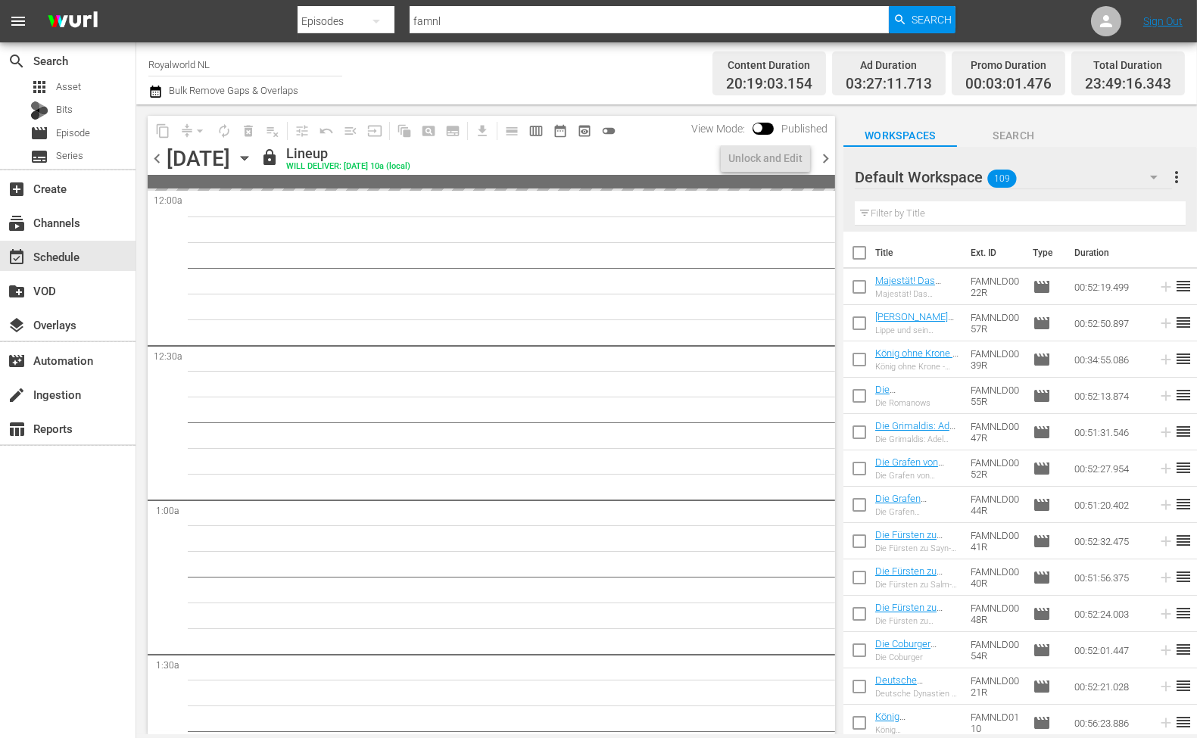
click at [824, 159] on span "chevron_right" at bounding box center [825, 158] width 19 height 19
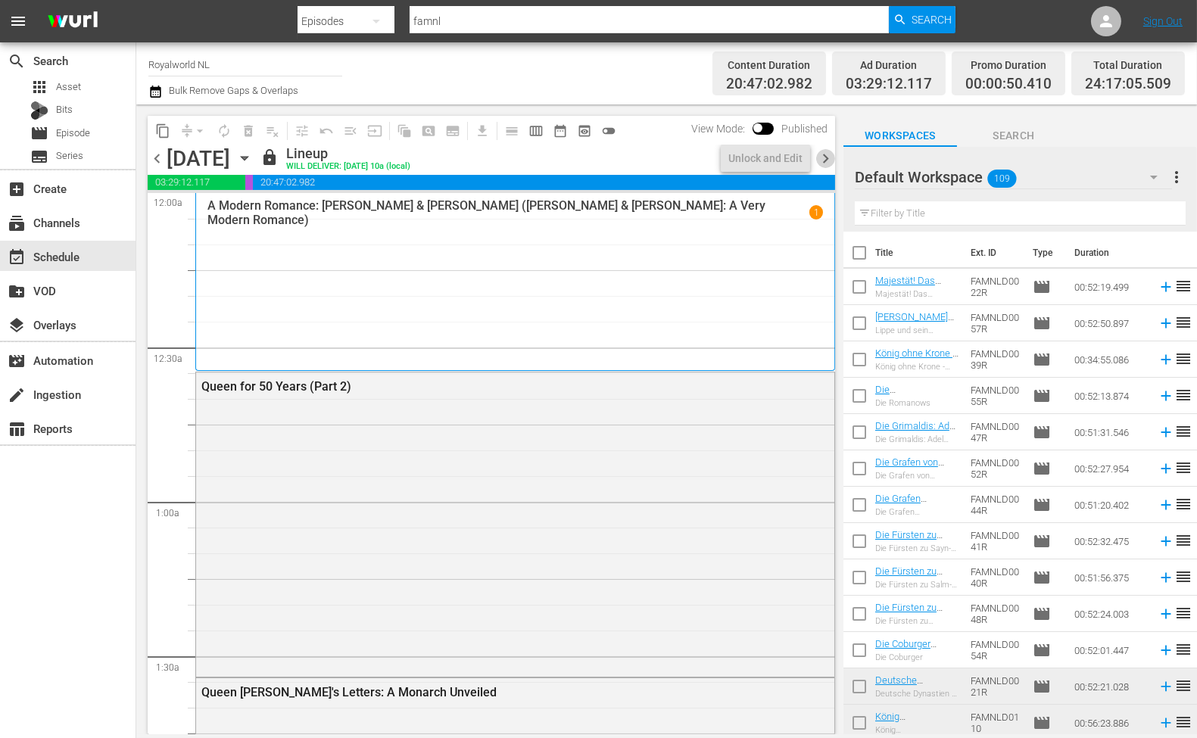
click at [824, 159] on span "chevron_right" at bounding box center [825, 158] width 19 height 19
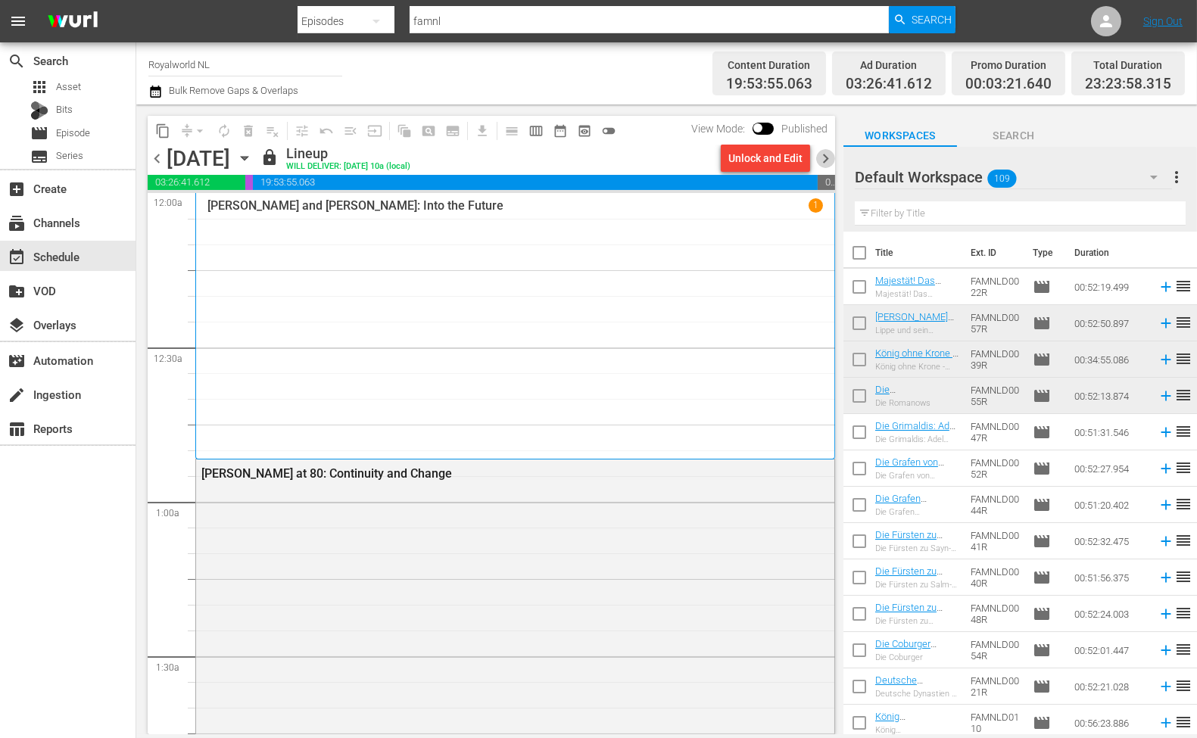
click at [824, 151] on span "chevron_right" at bounding box center [825, 158] width 19 height 19
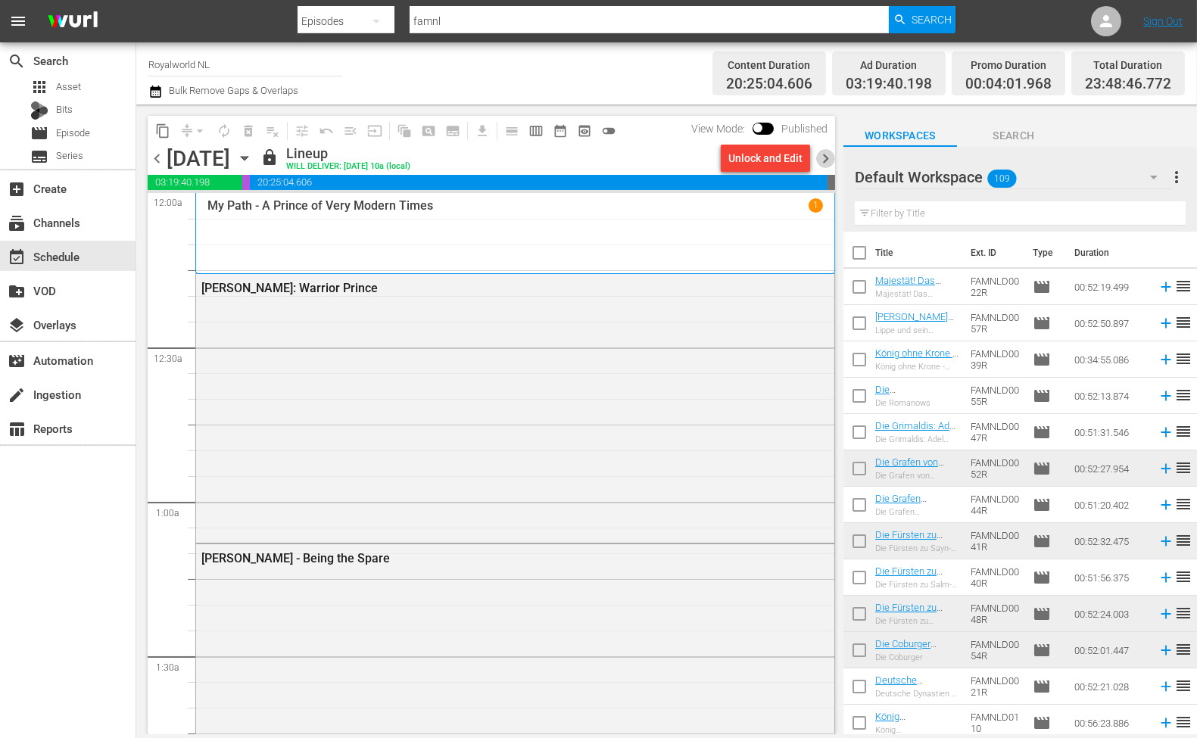
click at [824, 153] on span "chevron_right" at bounding box center [825, 158] width 19 height 19
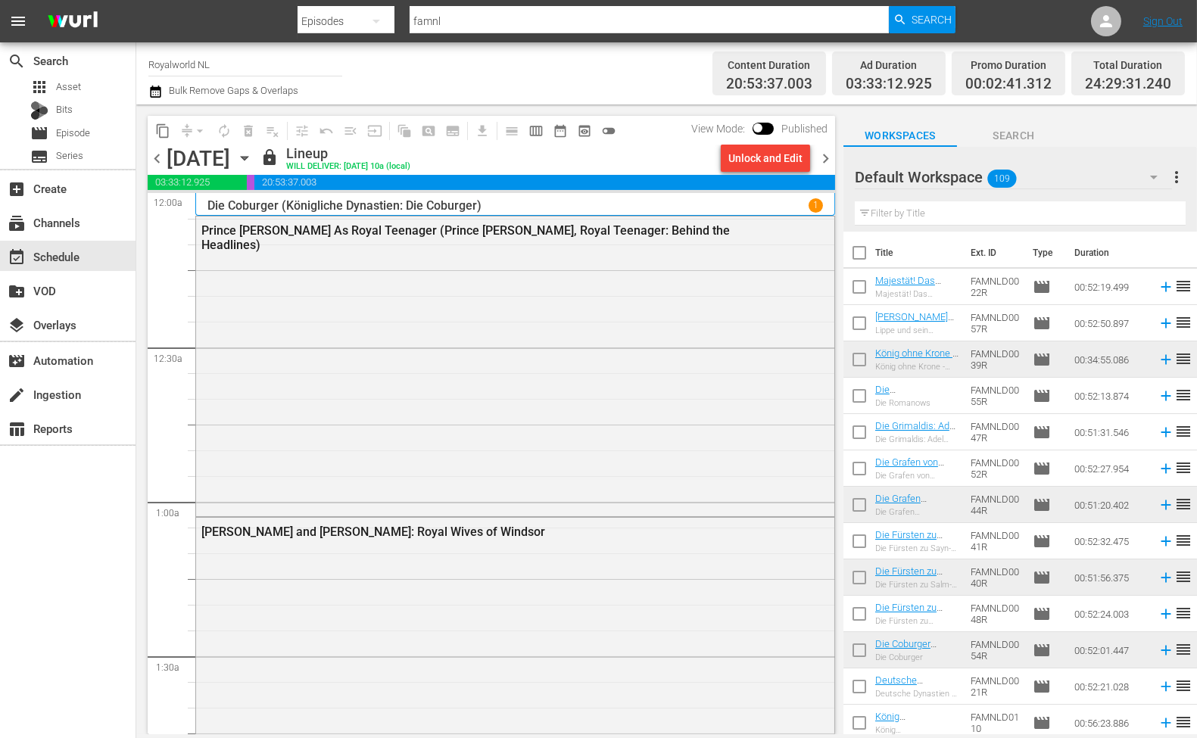
click at [827, 161] on span "chevron_right" at bounding box center [825, 158] width 19 height 19
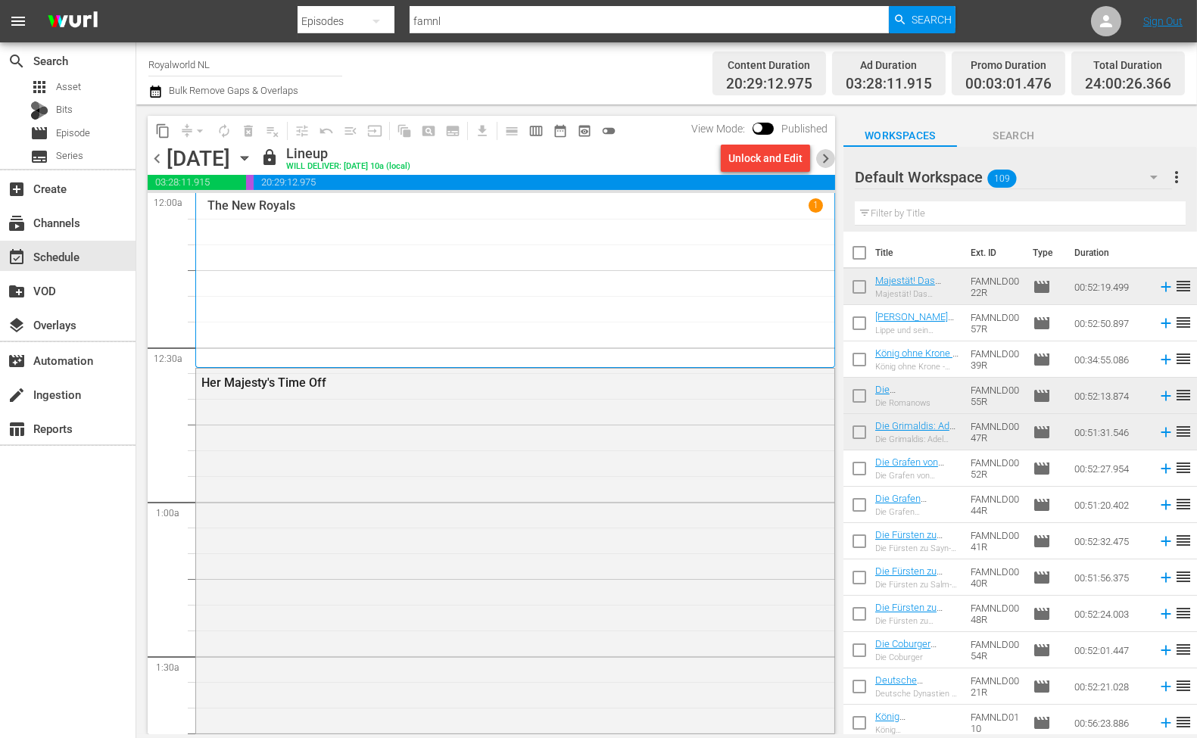
click at [826, 154] on span "chevron_right" at bounding box center [825, 158] width 19 height 19
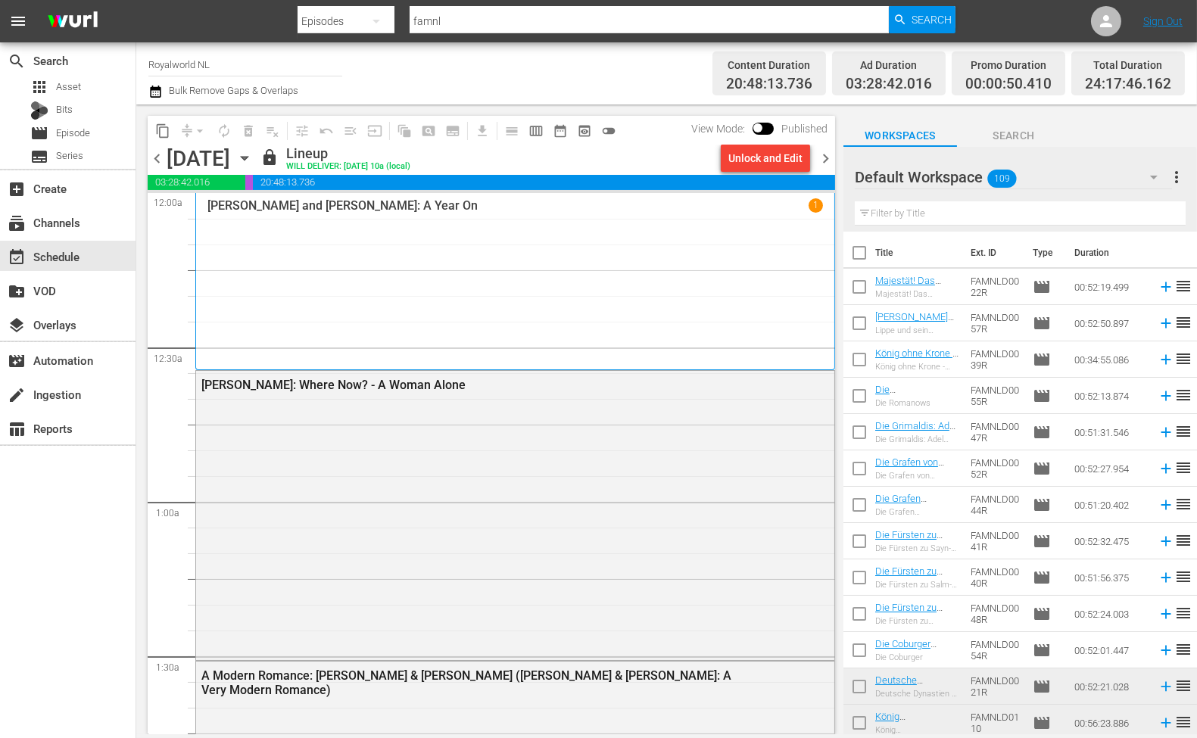
click at [820, 156] on span "chevron_right" at bounding box center [825, 158] width 19 height 19
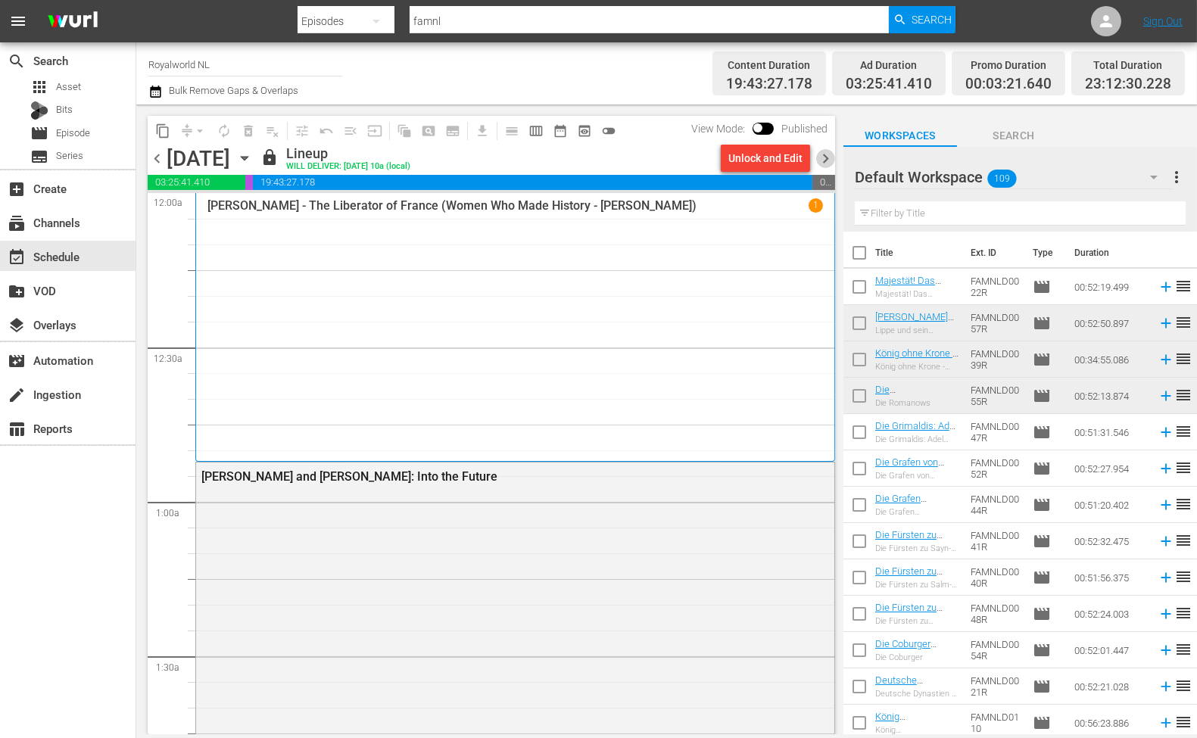
click at [824, 157] on span "chevron_right" at bounding box center [825, 158] width 19 height 19
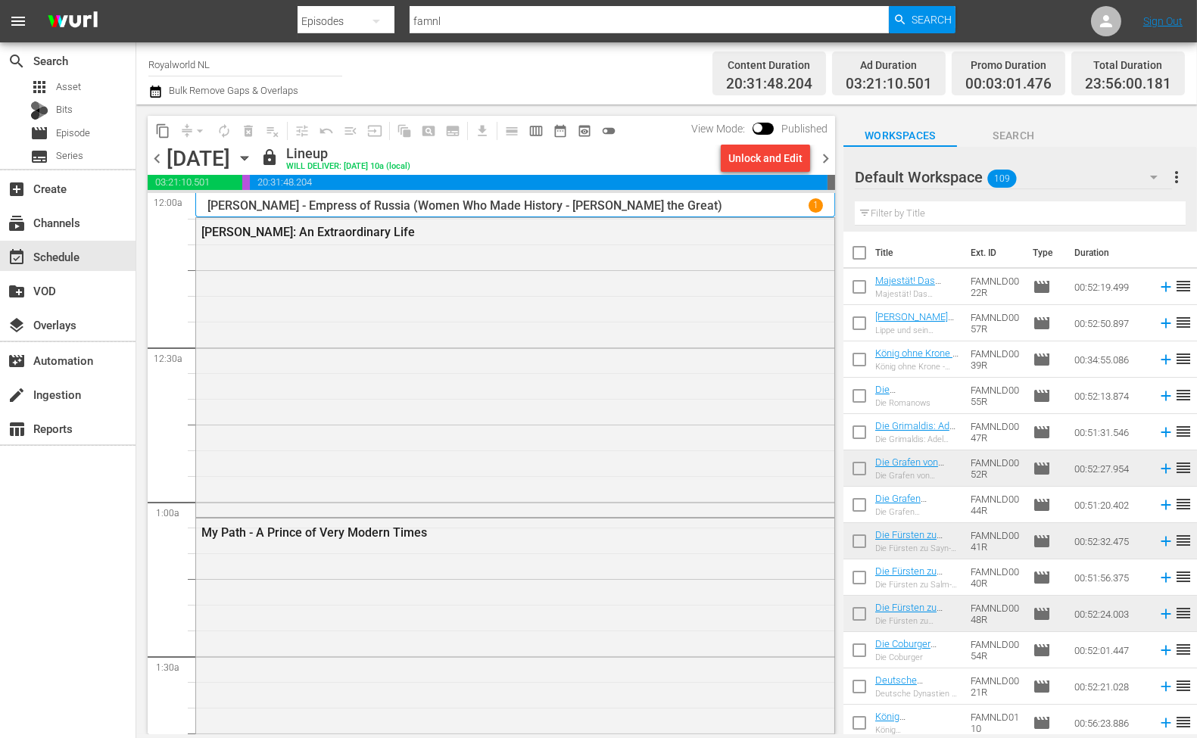
click at [828, 152] on span "chevron_right" at bounding box center [825, 158] width 19 height 19
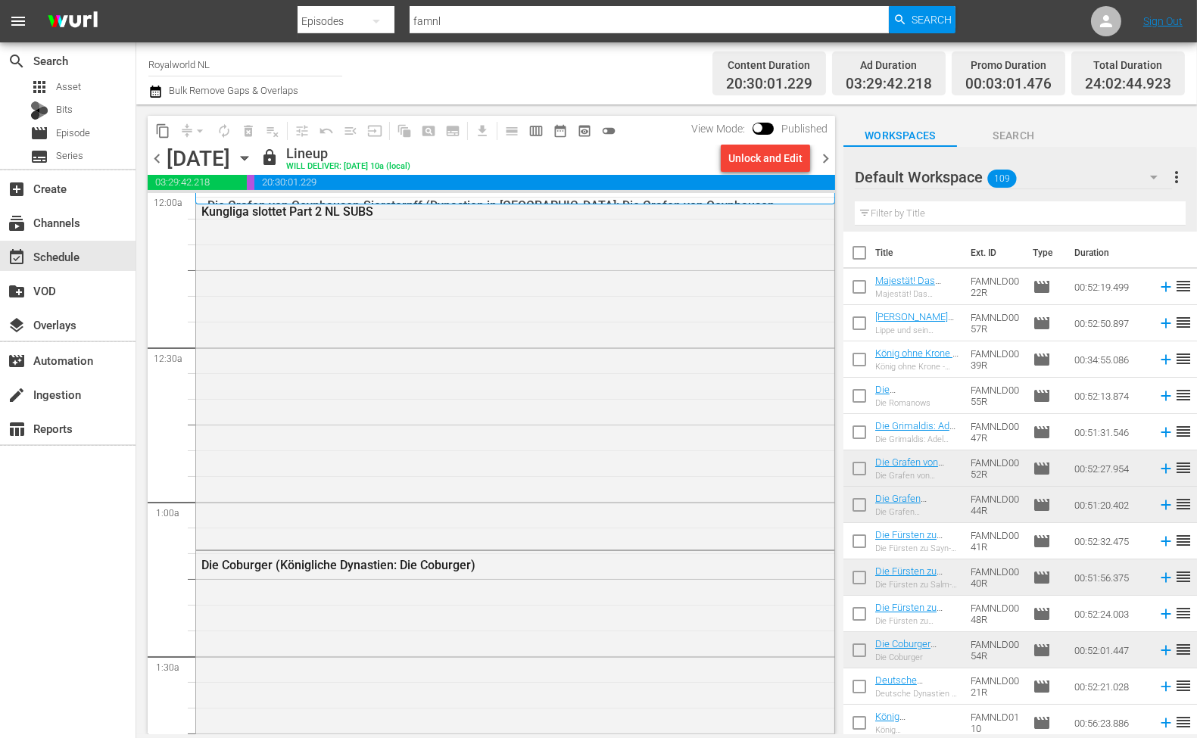
click at [815, 157] on div "Unlock and Edit" at bounding box center [765, 158] width 101 height 26
click at [821, 154] on span "chevron_right" at bounding box center [825, 158] width 19 height 19
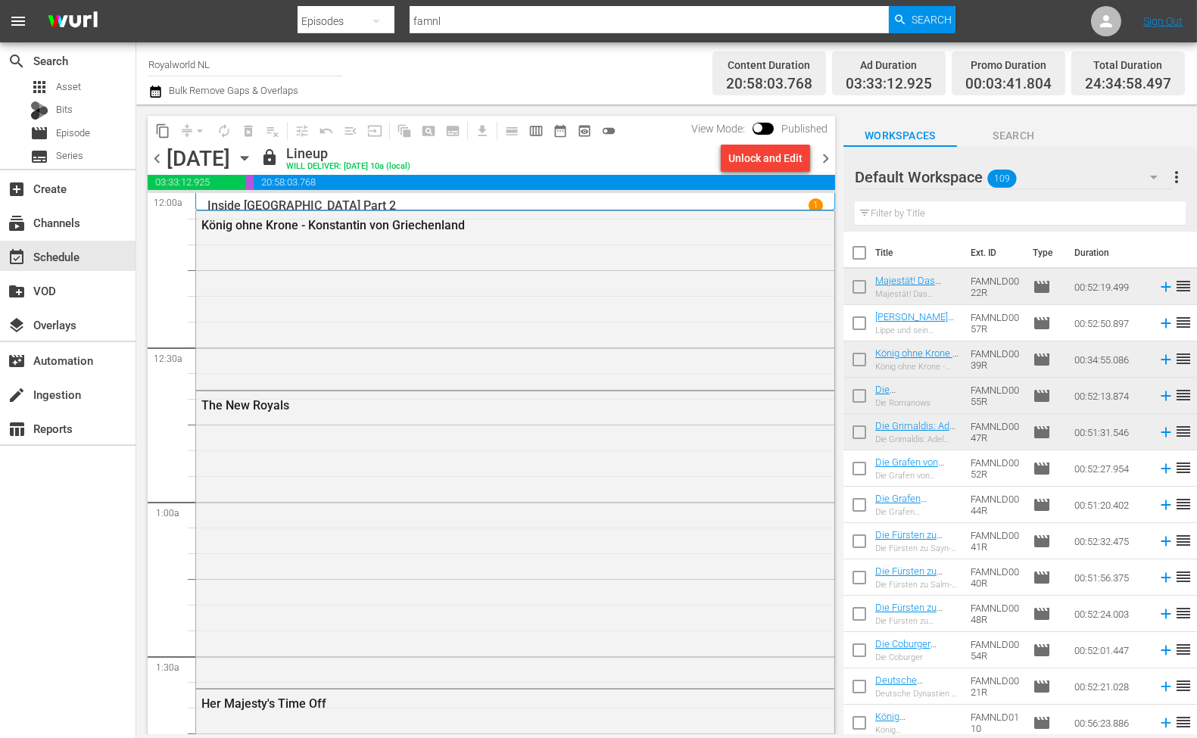
click at [825, 154] on span "chevron_right" at bounding box center [825, 158] width 19 height 19
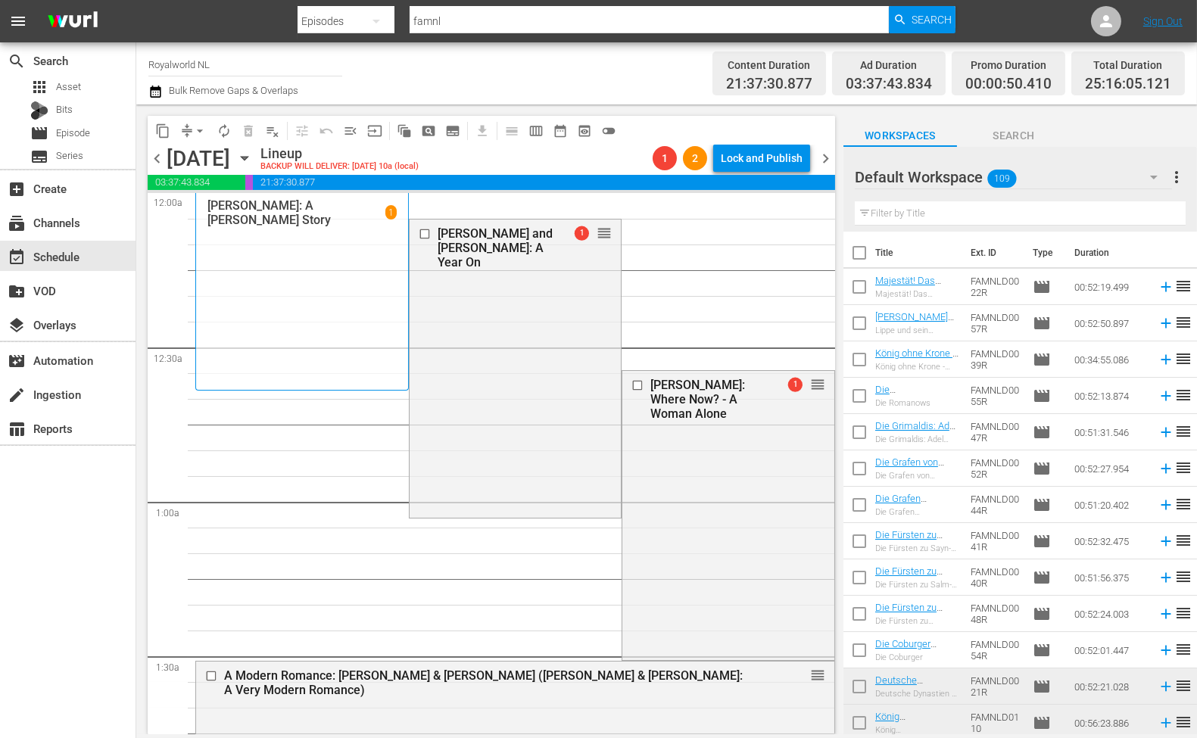
click at [927, 233] on th "Title" at bounding box center [918, 253] width 86 height 42
click at [924, 213] on input "text" at bounding box center [1020, 213] width 331 height 24
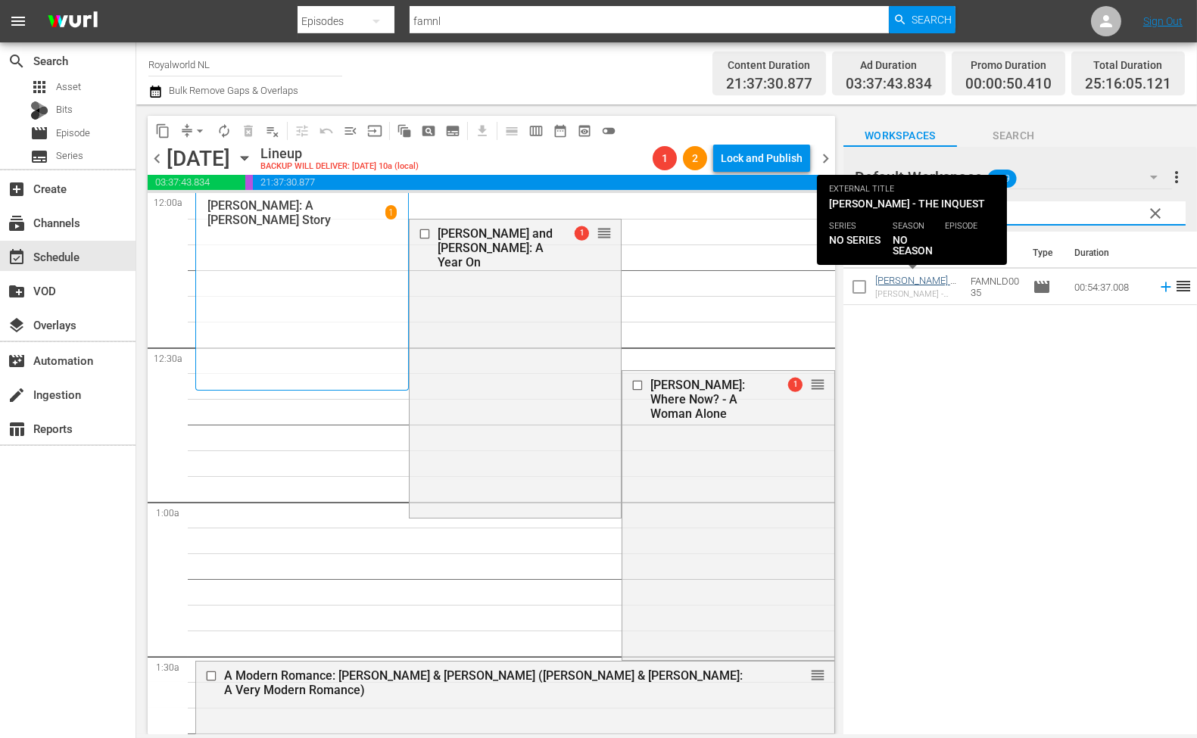
type input "the inquest"
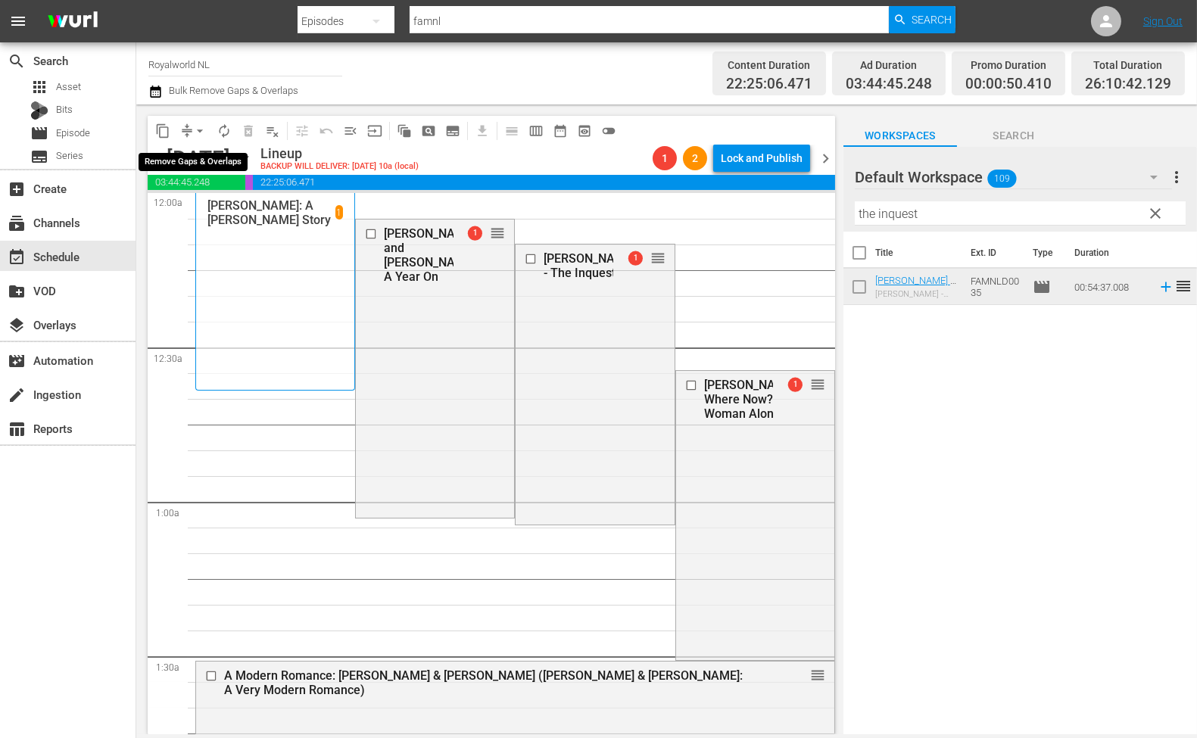
click at [195, 133] on span "arrow_drop_down" at bounding box center [199, 130] width 15 height 15
click at [232, 201] on li "Align to End of Previous Day" at bounding box center [200, 210] width 159 height 25
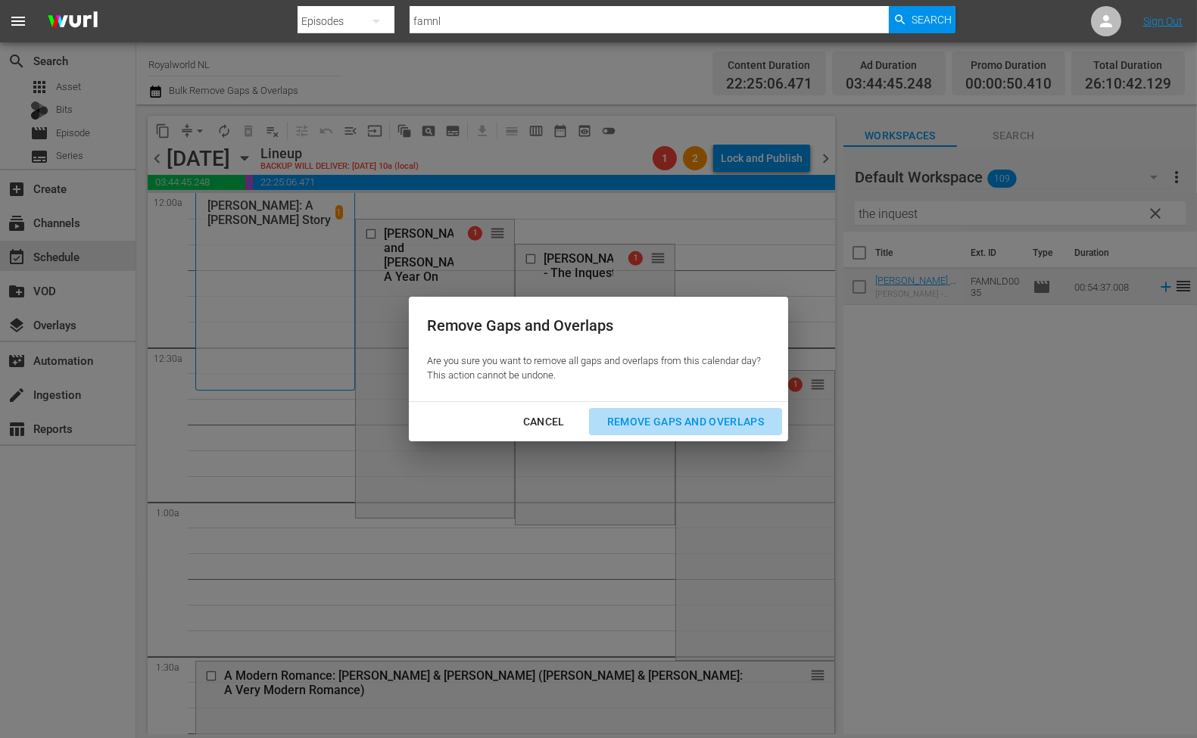
click at [701, 413] on div "Remove Gaps and Overlaps" at bounding box center [685, 422] width 181 height 19
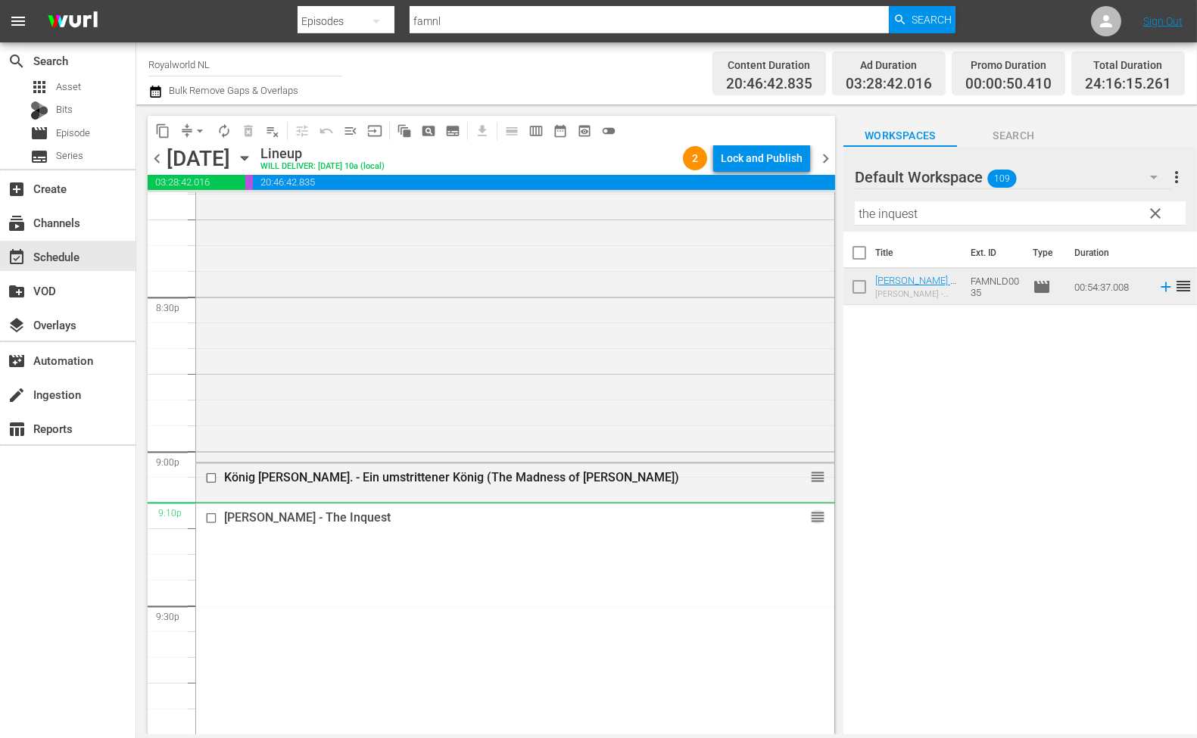
scroll to position [6228, 0]
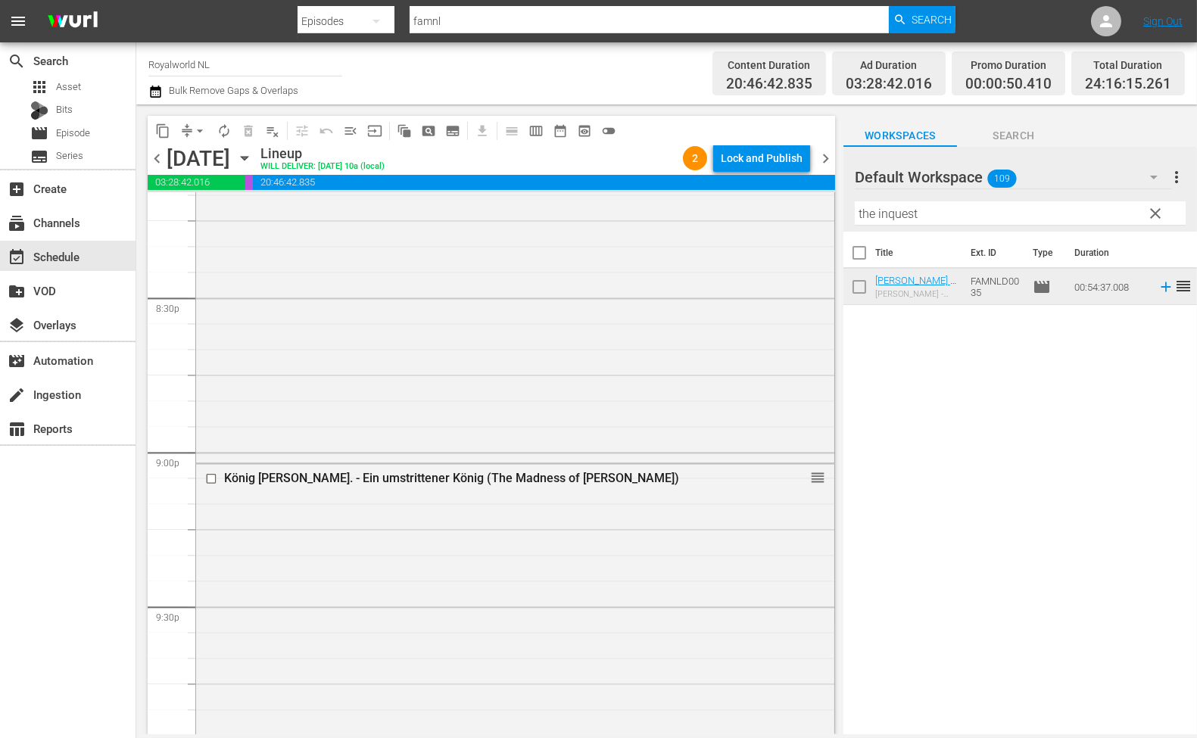
drag, startPoint x: 804, startPoint y: 363, endPoint x: 597, endPoint y: 453, distance: 225.9
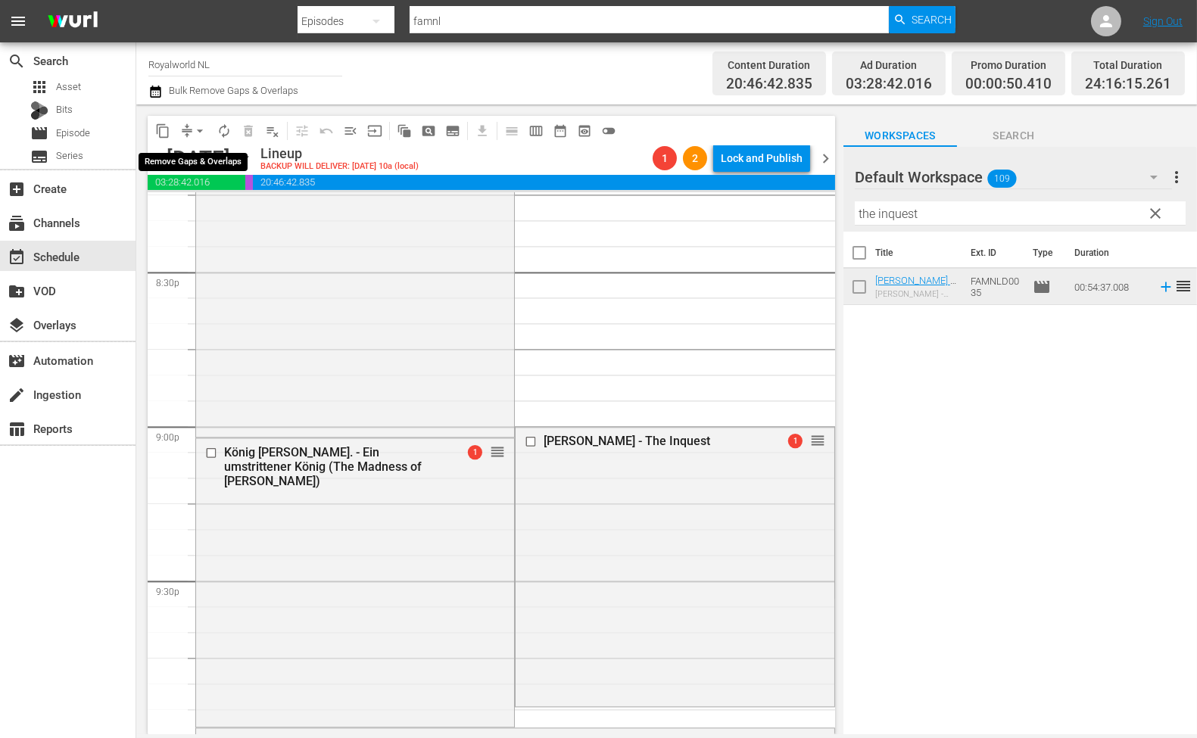
click at [201, 132] on span "arrow_drop_down" at bounding box center [199, 130] width 15 height 15
click at [198, 218] on li "Align to End of Previous Day" at bounding box center [200, 210] width 159 height 25
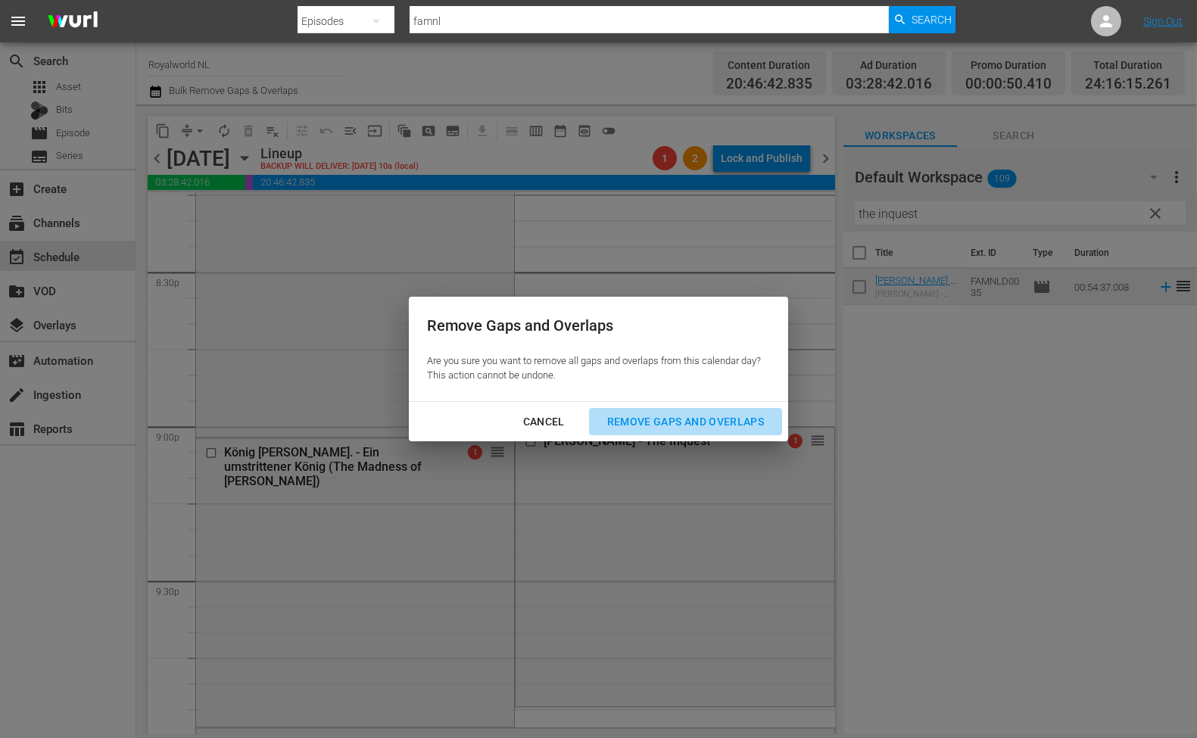
click at [637, 415] on div "Remove Gaps and Overlaps" at bounding box center [685, 422] width 181 height 19
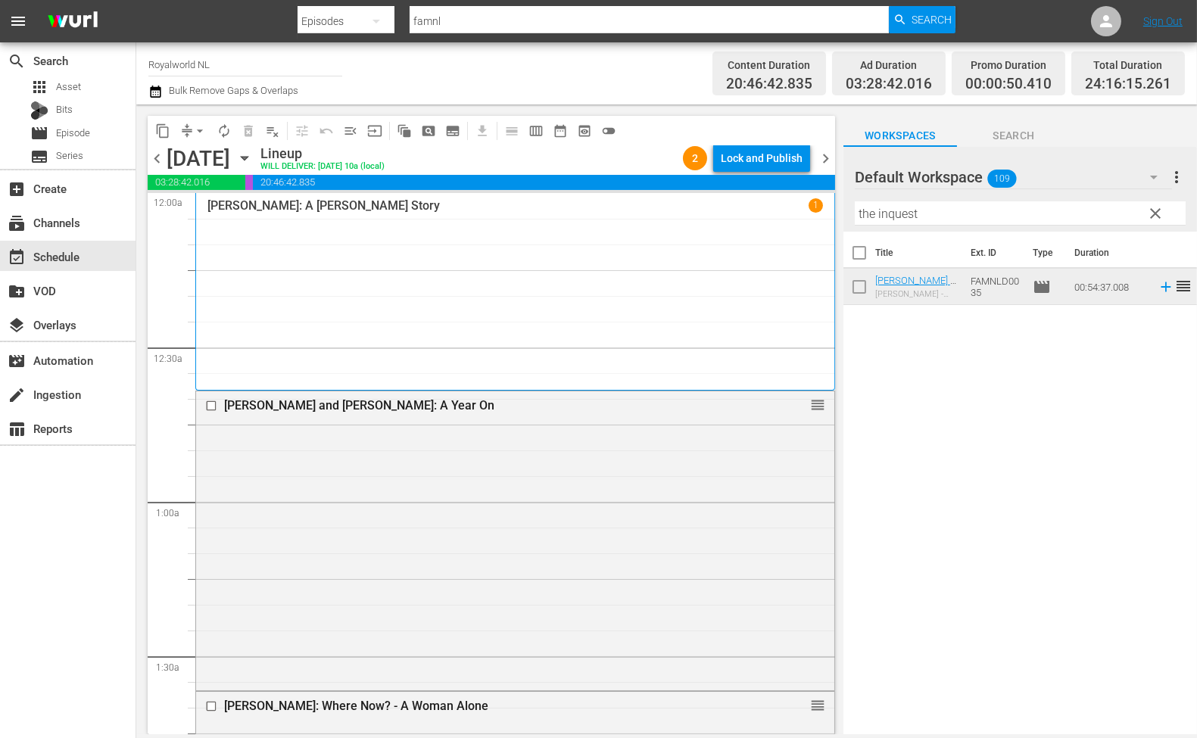
scroll to position [7153, 0]
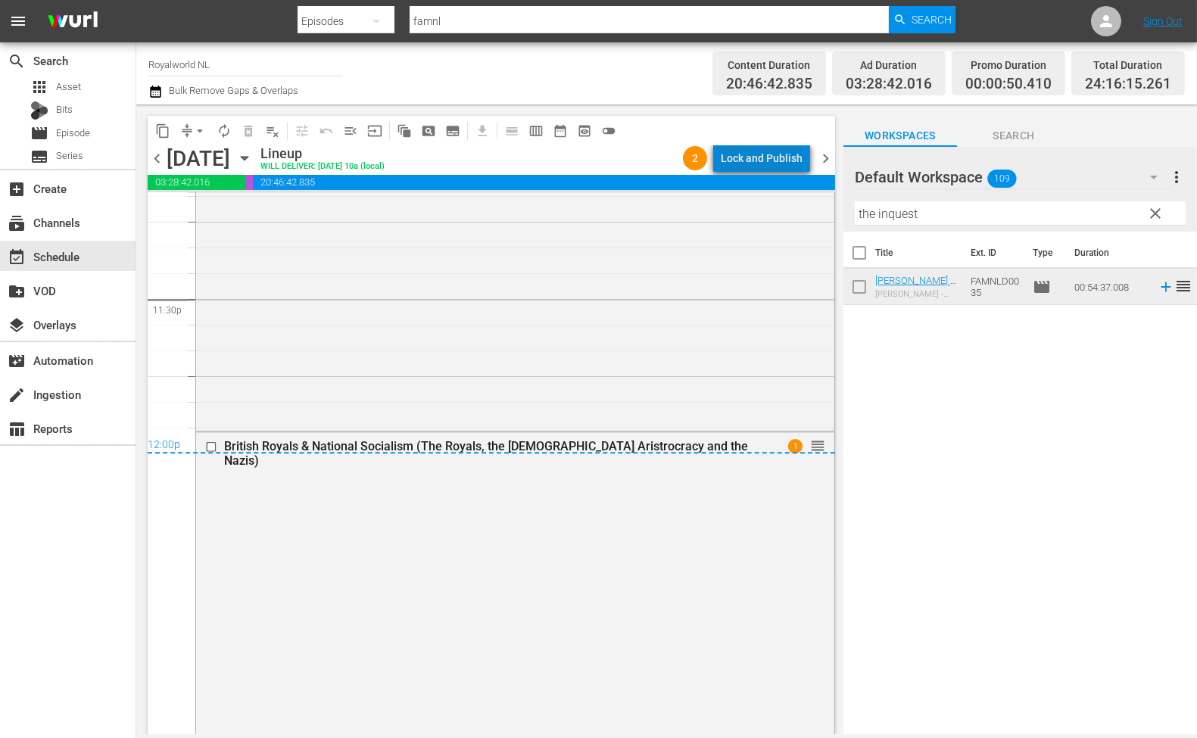
click at [777, 153] on div "Lock and Publish" at bounding box center [762, 158] width 82 height 27
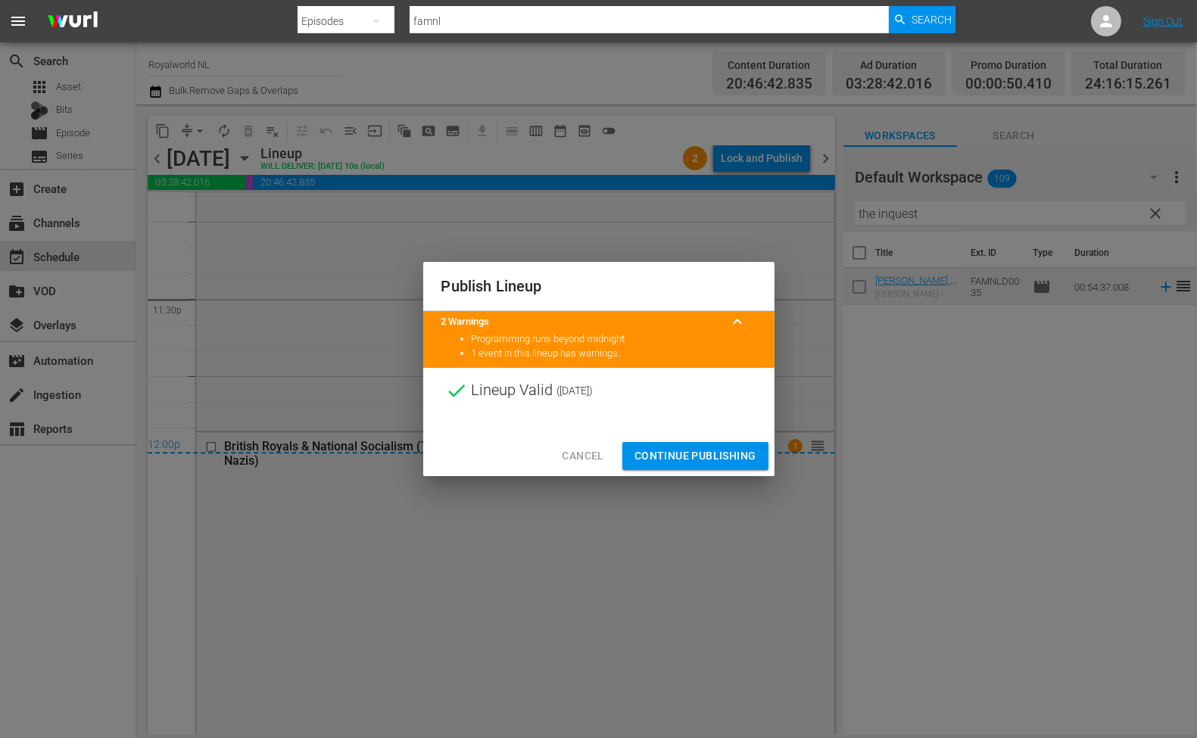
click at [675, 457] on span "Continue Publishing" at bounding box center [695, 456] width 122 height 19
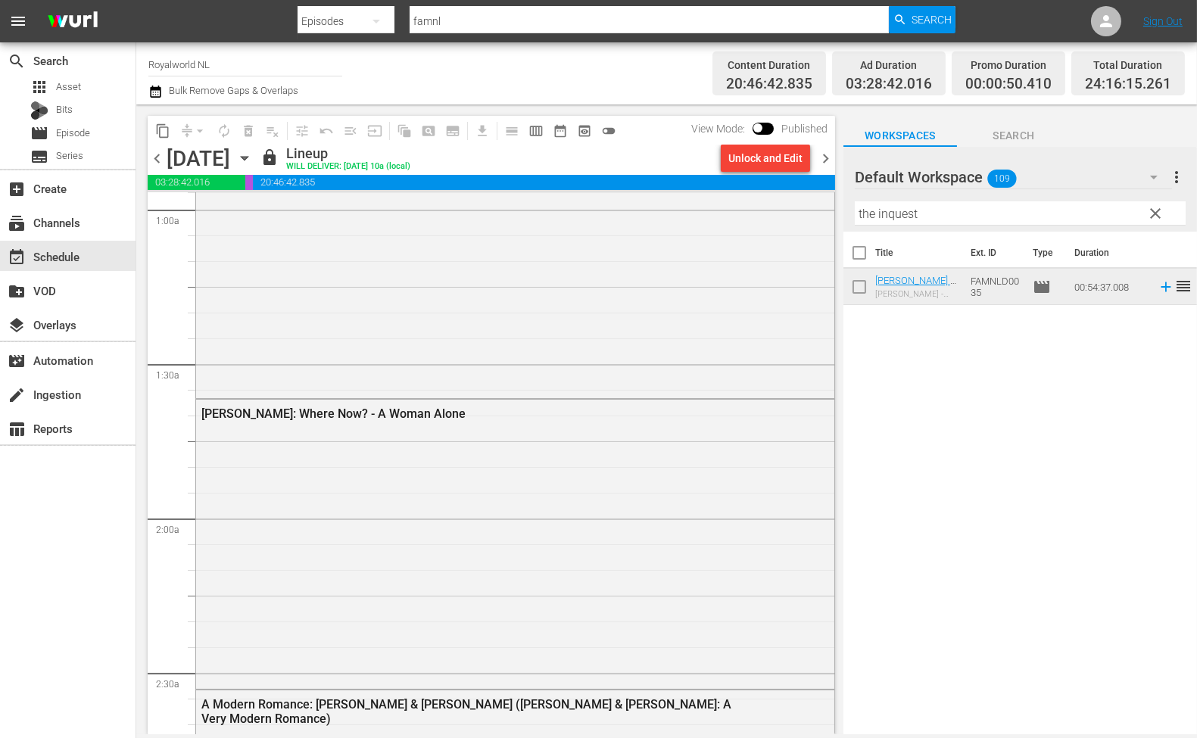
scroll to position [0, 0]
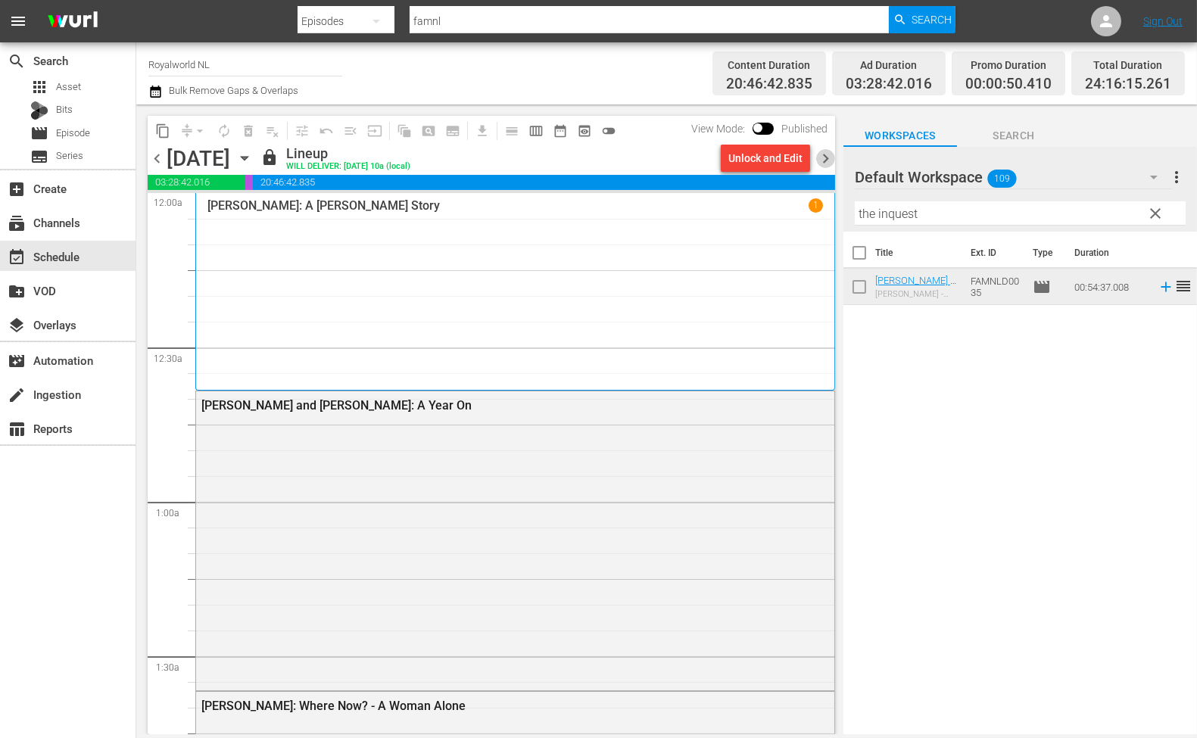
click at [828, 157] on span "chevron_right" at bounding box center [825, 158] width 19 height 19
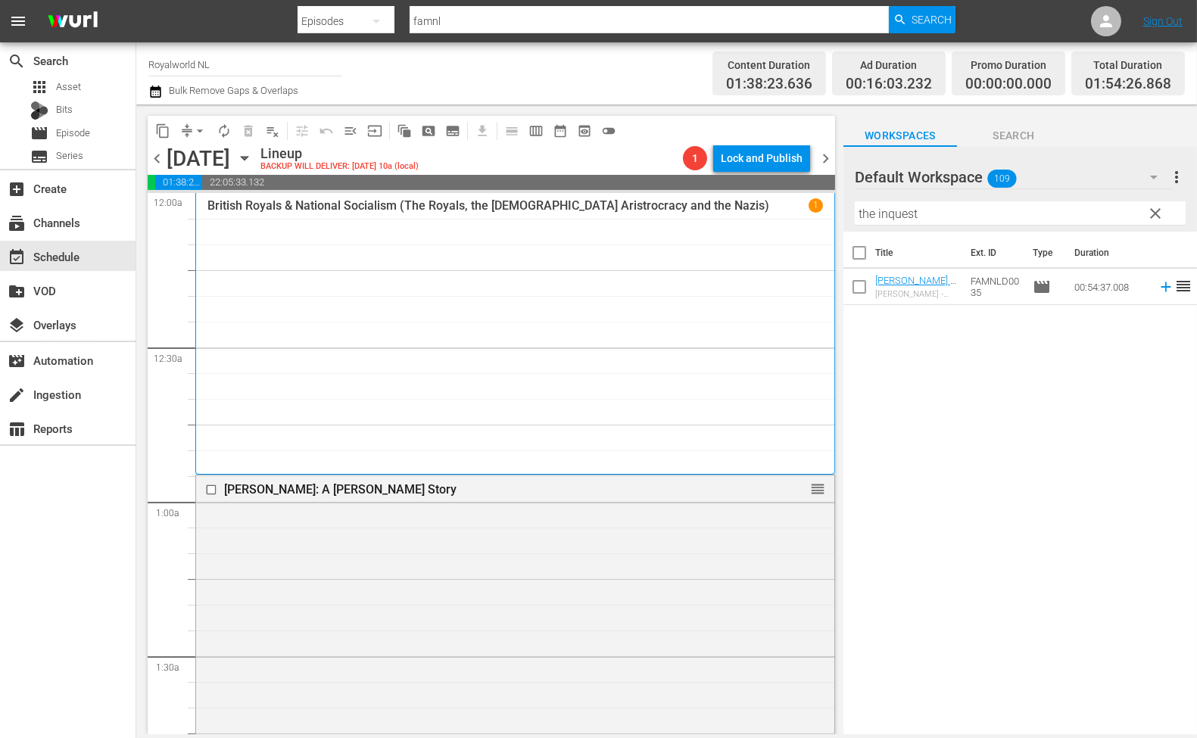
click at [154, 157] on span "chevron_left" at bounding box center [157, 158] width 19 height 19
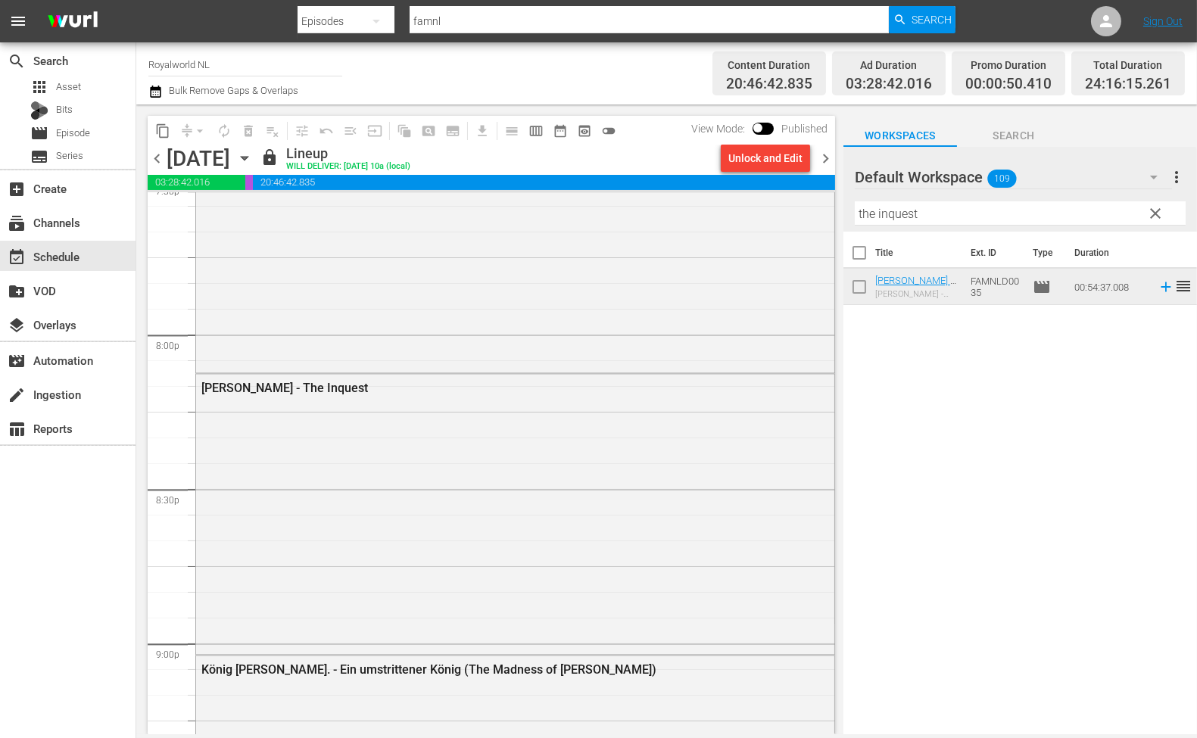
scroll to position [6088, 0]
